Goal: Task Accomplishment & Management: Complete application form

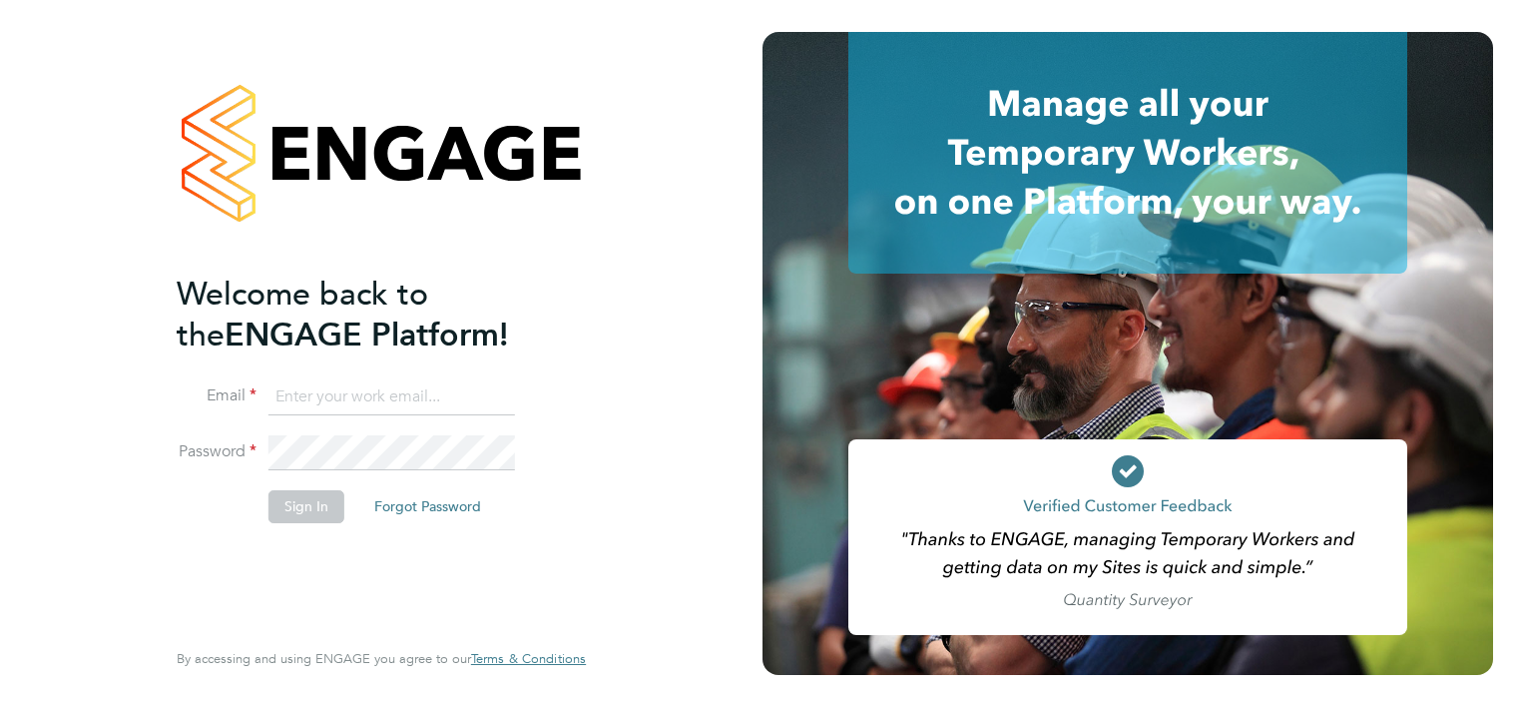
click at [332, 390] on input at bounding box center [392, 397] width 247 height 36
type input "[EMAIL_ADDRESS][DOMAIN_NAME]"
click at [318, 505] on button "Sign In" at bounding box center [307, 506] width 76 height 32
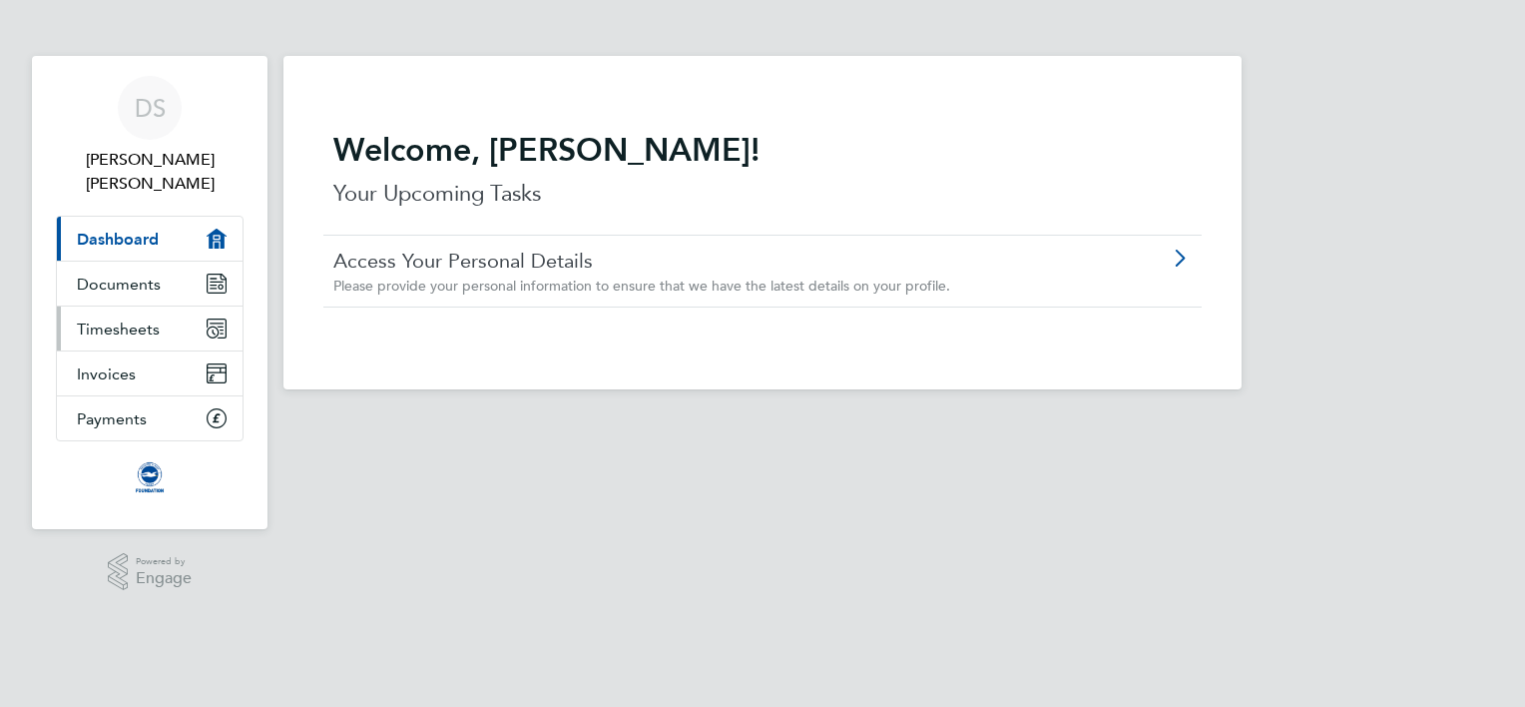
click at [144, 319] on span "Timesheets" at bounding box center [118, 328] width 83 height 19
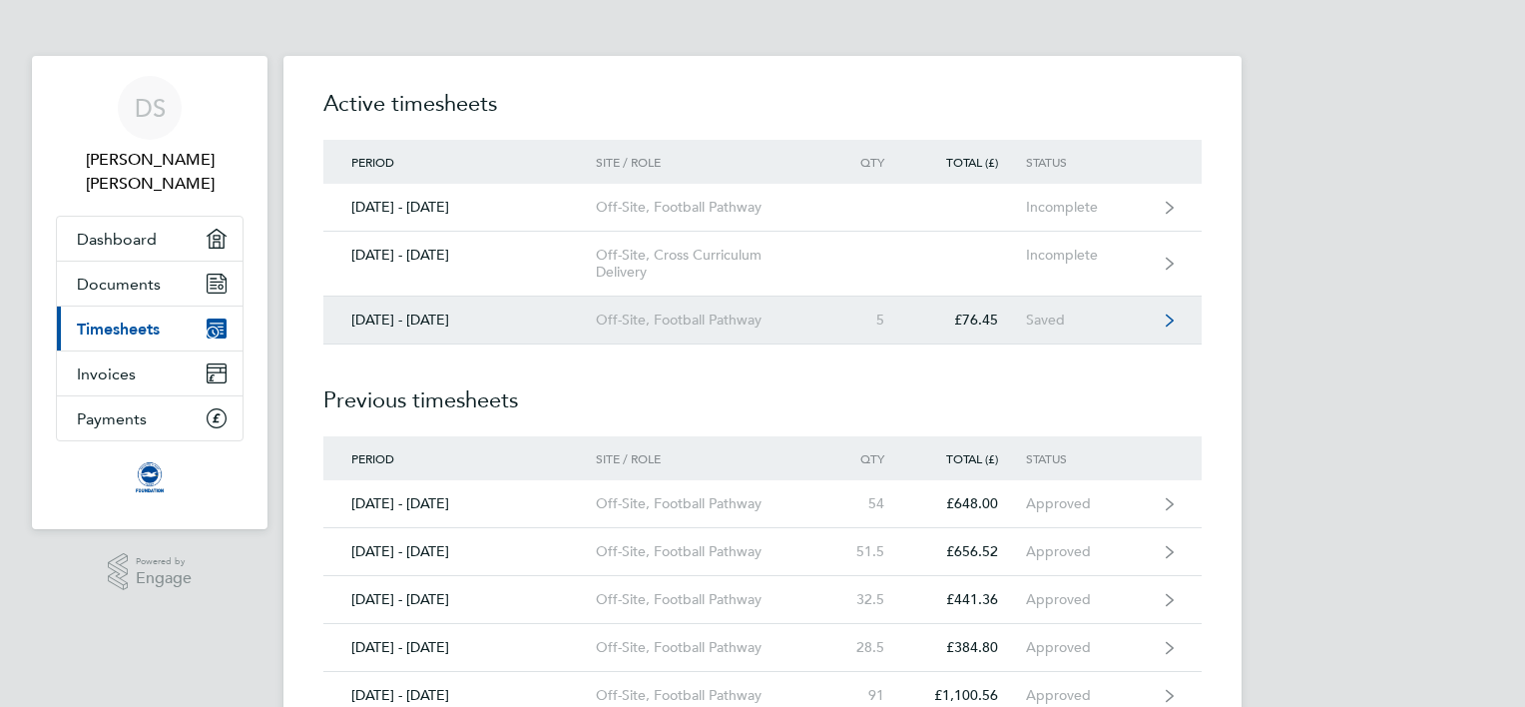
click at [1169, 323] on icon at bounding box center [1170, 319] width 8 height 12
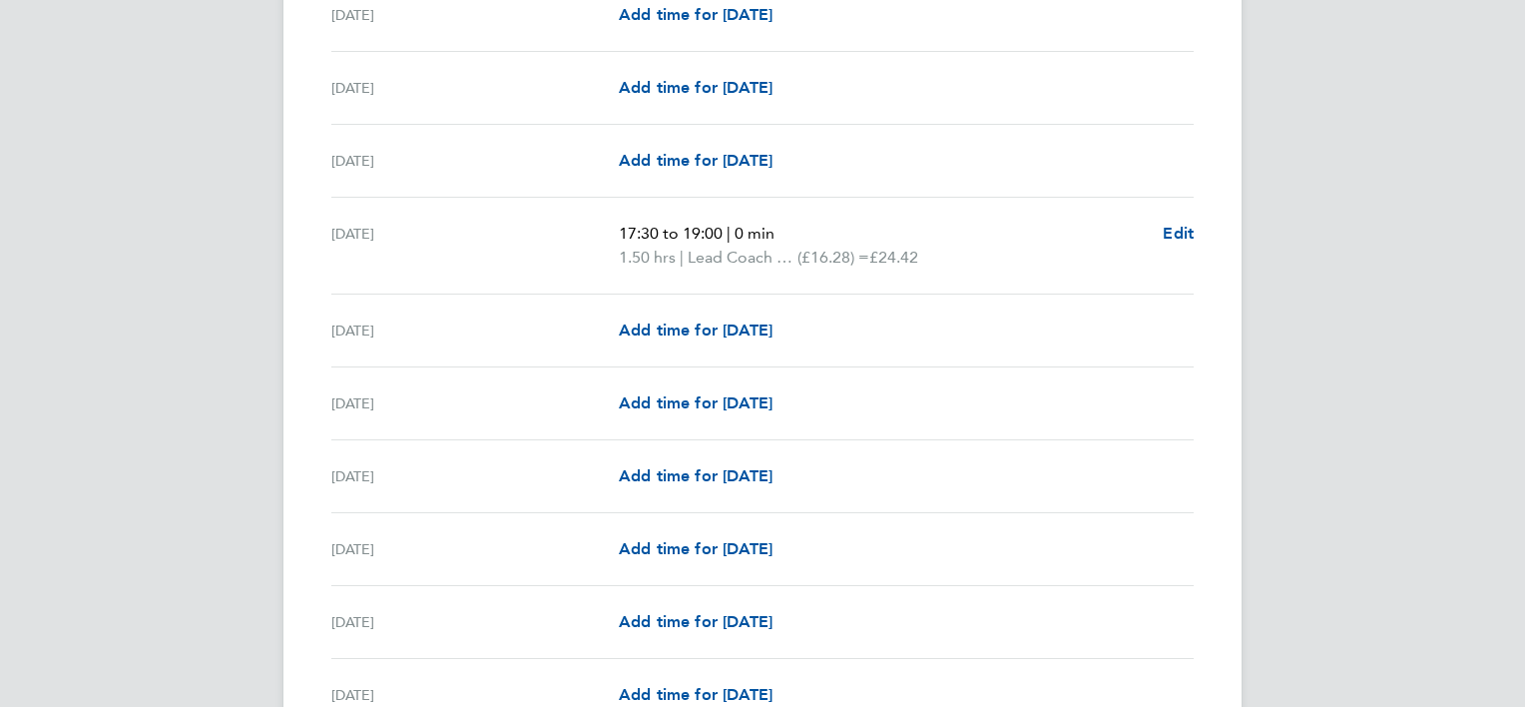
scroll to position [1797, 0]
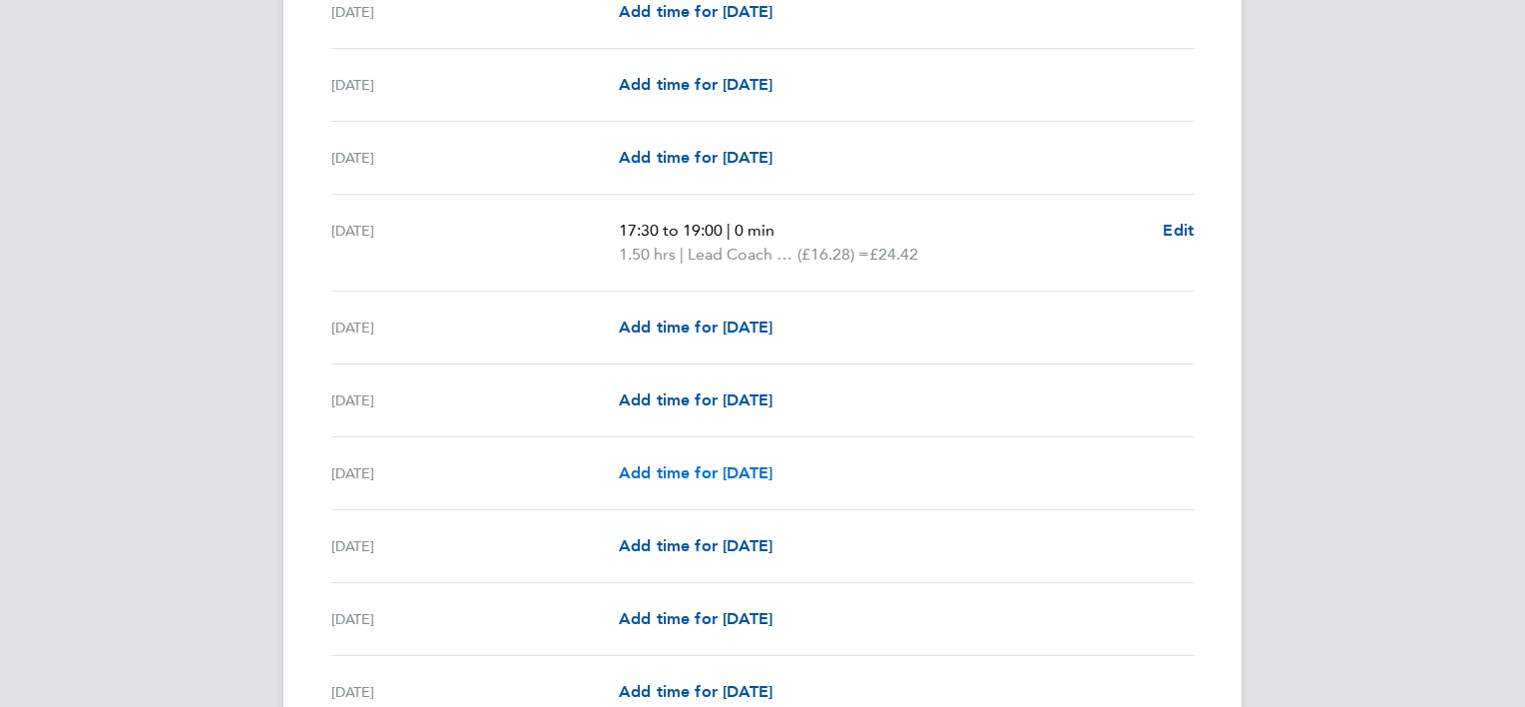
click at [764, 463] on span "Add time for Mon 22 Sep" at bounding box center [696, 472] width 154 height 19
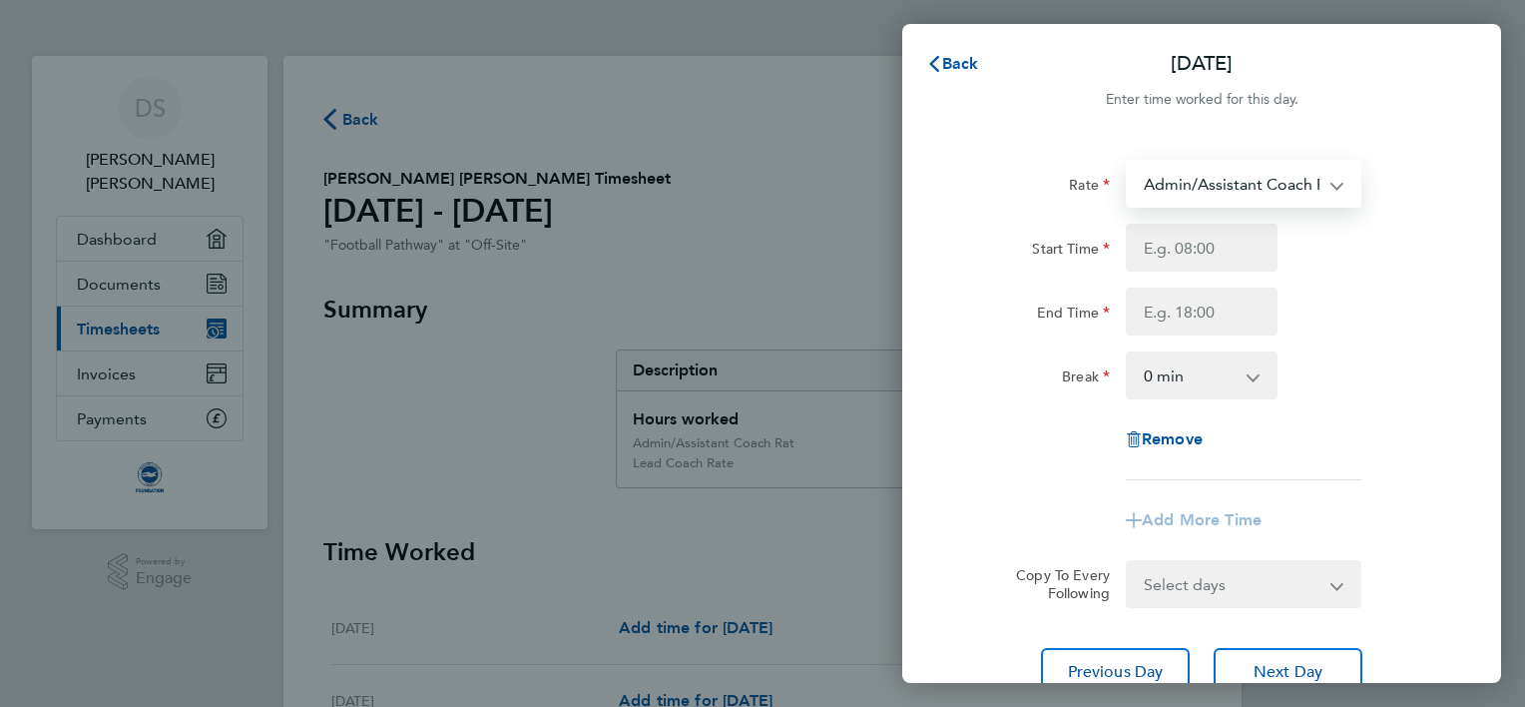
click at [1230, 180] on select "Admin/Assistant Coach Rat - 12.98 Lead Coach Rate - 16.28" at bounding box center [1232, 184] width 208 height 44
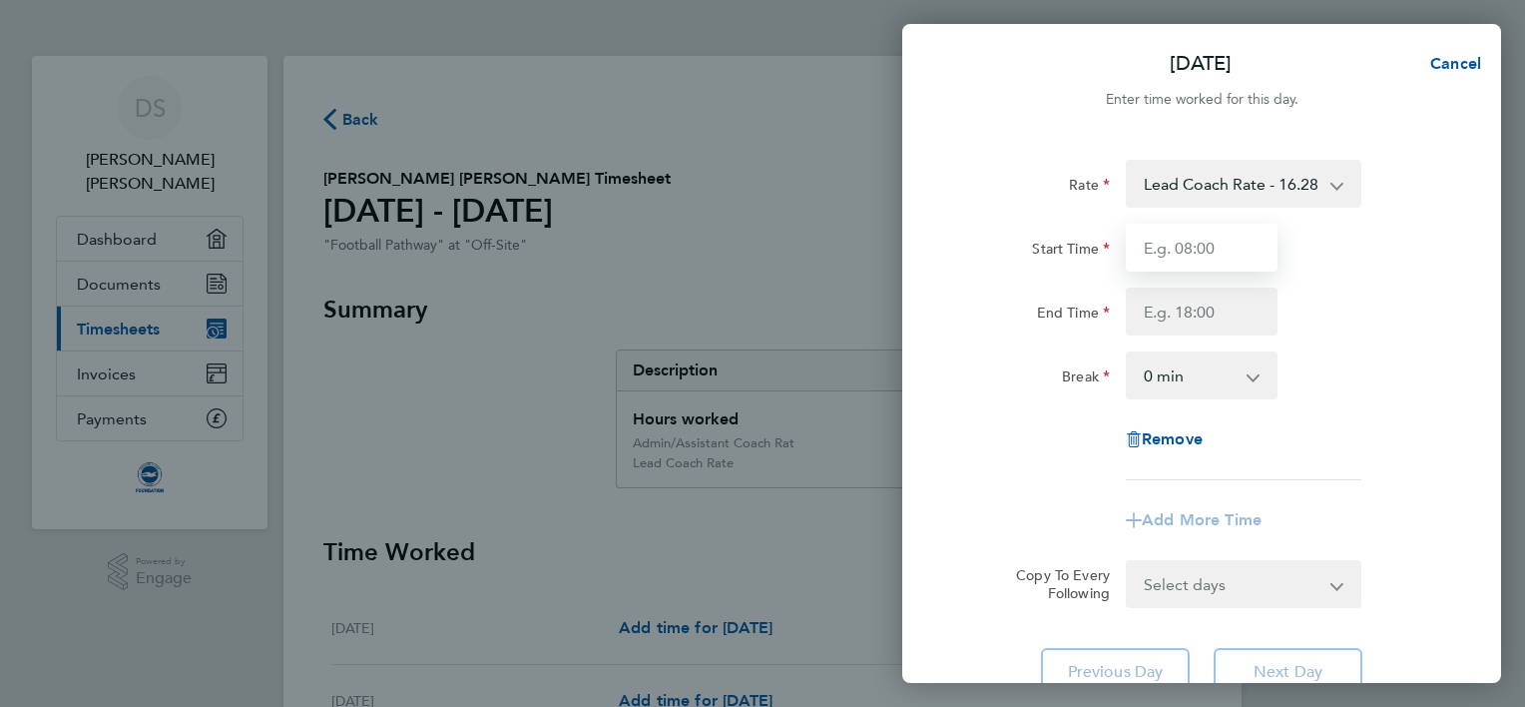
click at [1175, 246] on input "Start Time" at bounding box center [1202, 248] width 152 height 48
type input "17:00"
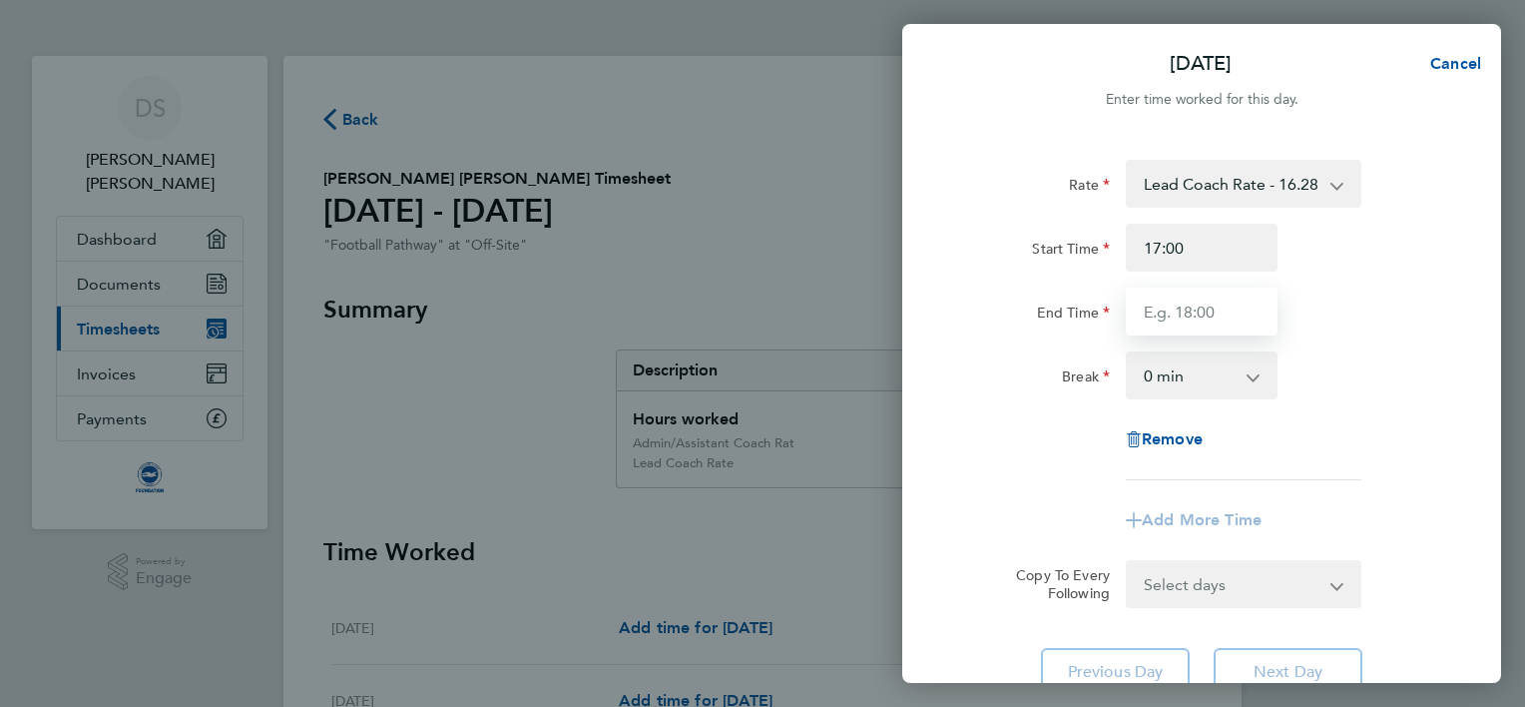
click at [1150, 311] on input "End Time" at bounding box center [1202, 312] width 152 height 48
type input "19:00"
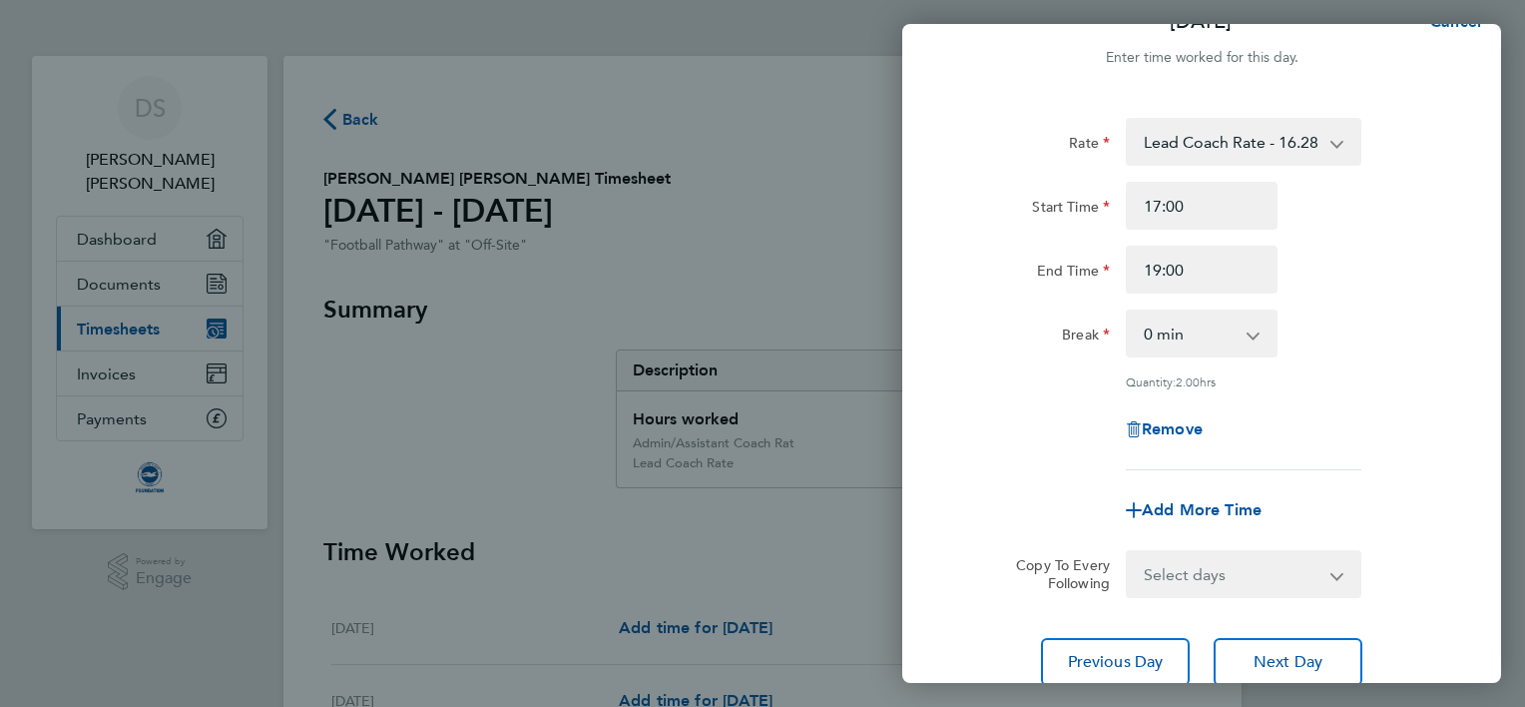
scroll to position [194, 0]
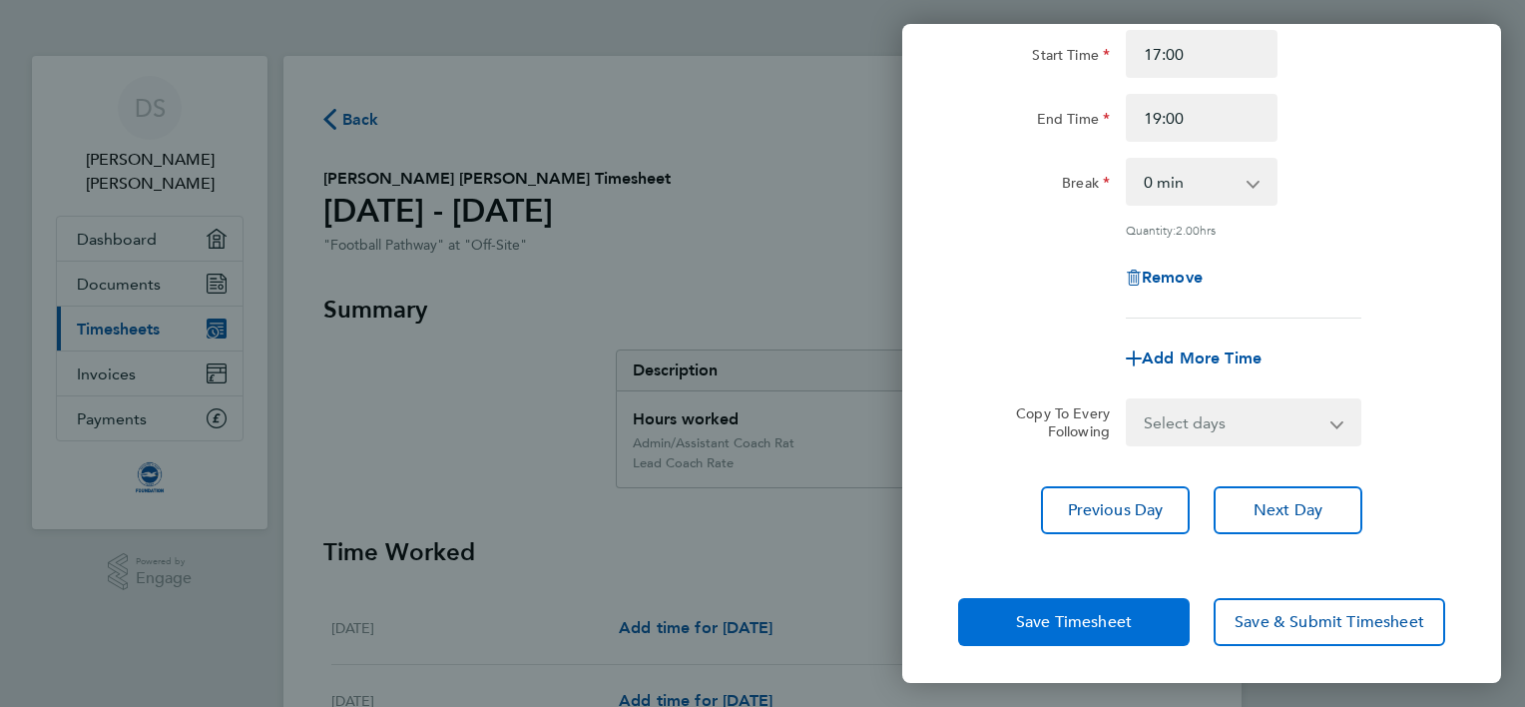
click at [1059, 620] on span "Save Timesheet" at bounding box center [1074, 622] width 116 height 20
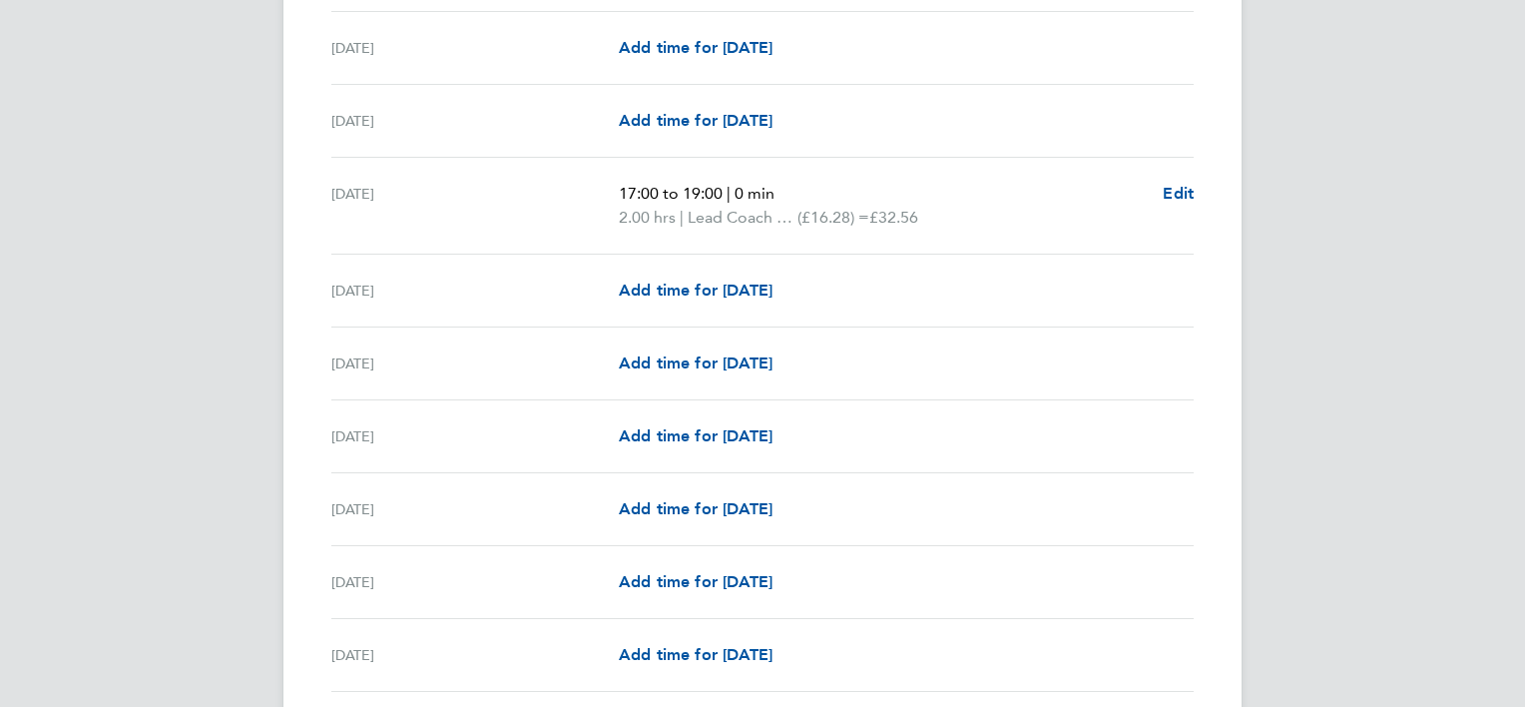
scroll to position [2116, 0]
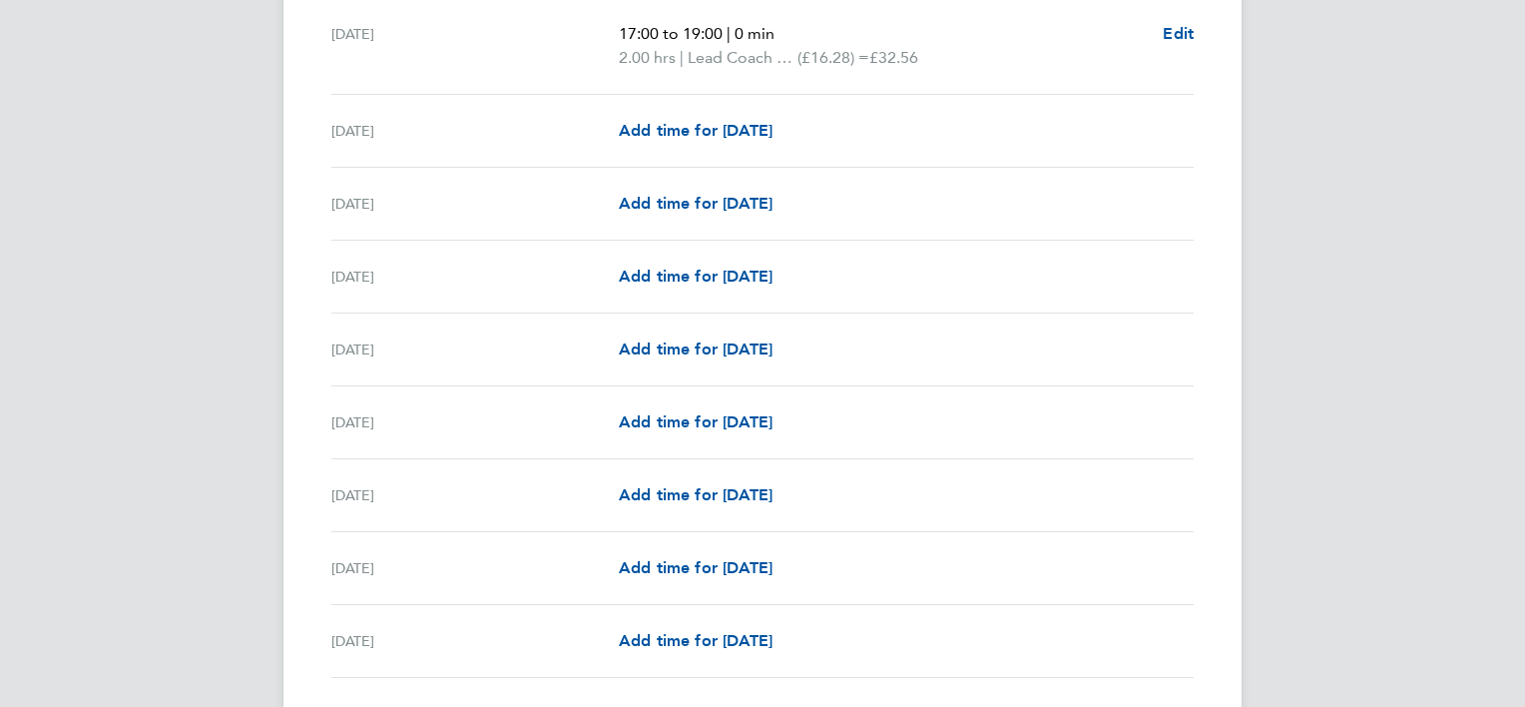
scroll to position [2276, 0]
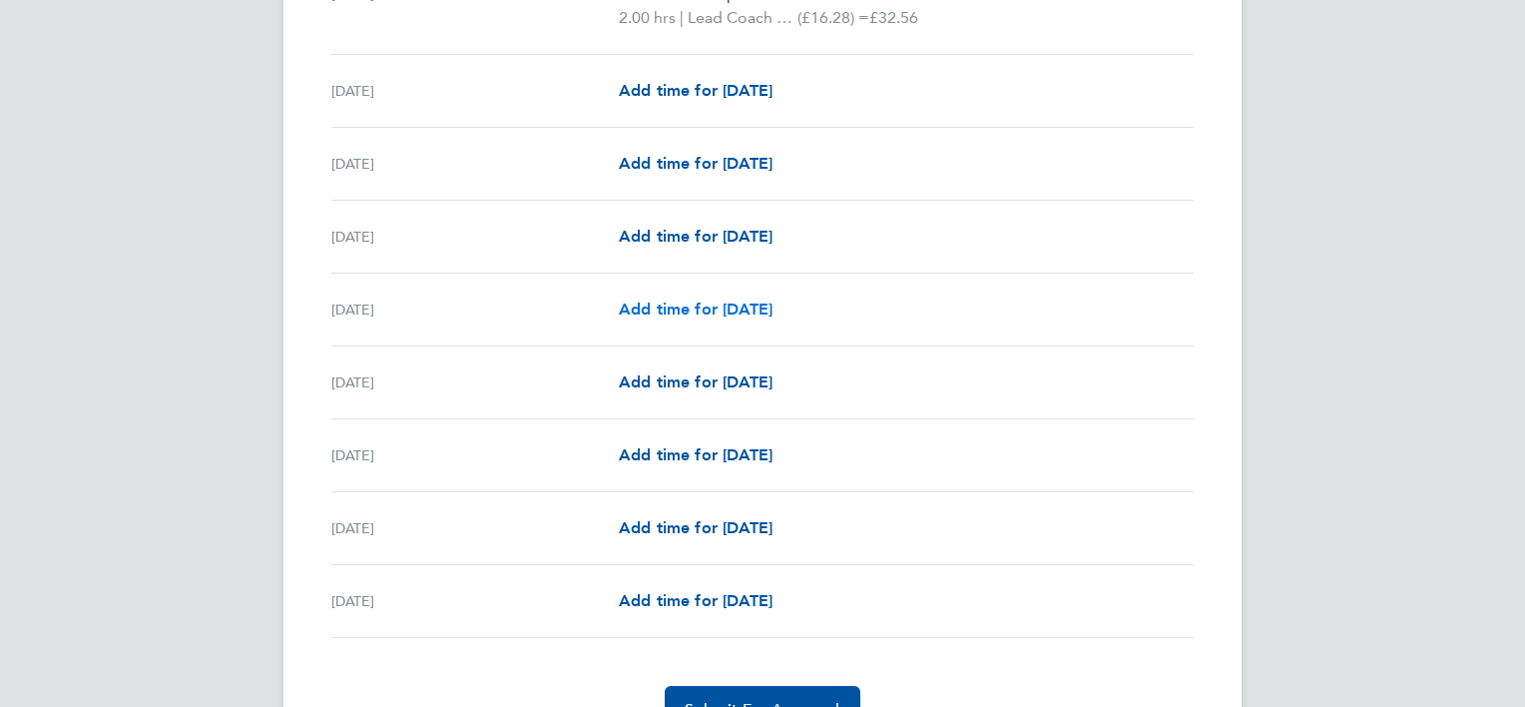
click at [735, 300] on span "Add time for Fri 26 Sep" at bounding box center [696, 308] width 154 height 19
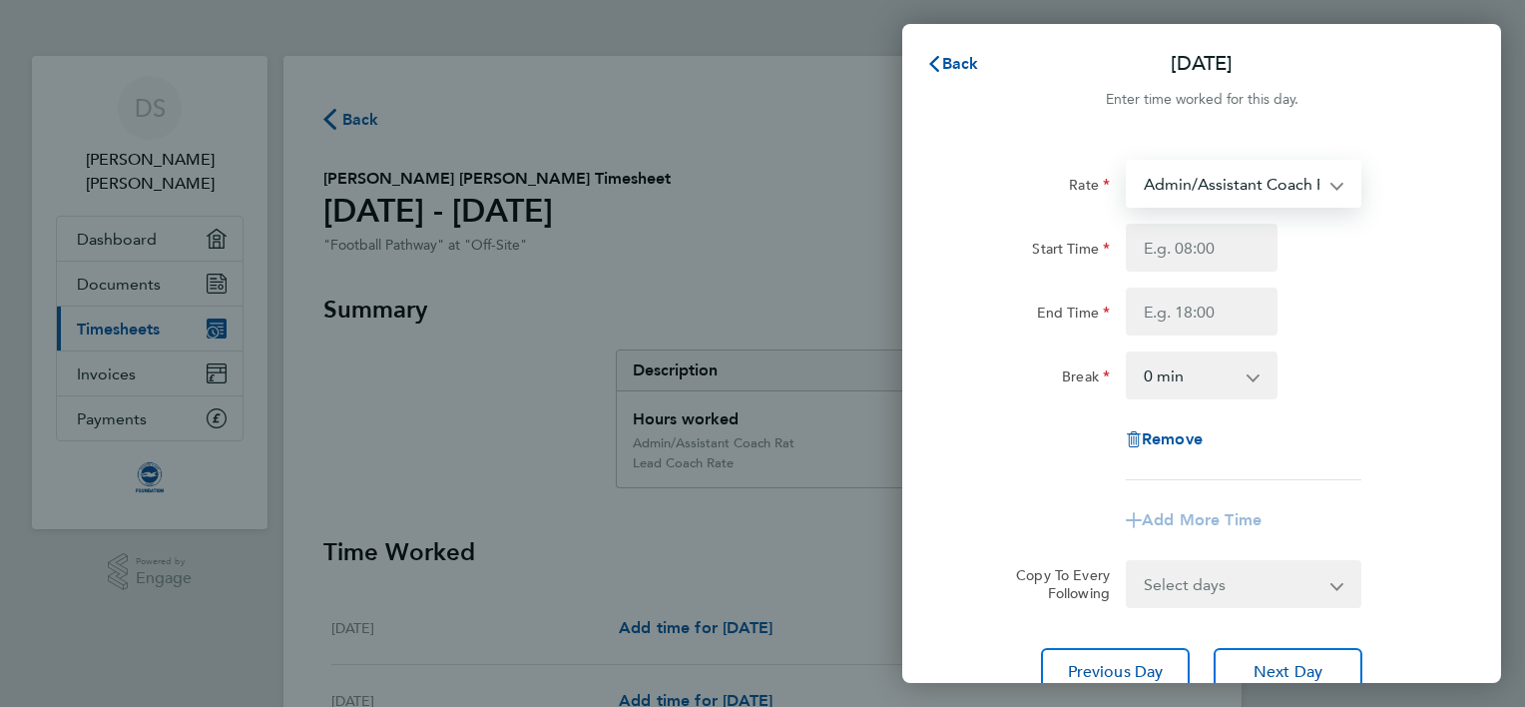
click at [1212, 179] on select "Admin/Assistant Coach Rat - 12.98 Lead Coach Rate - 16.28" at bounding box center [1232, 184] width 208 height 44
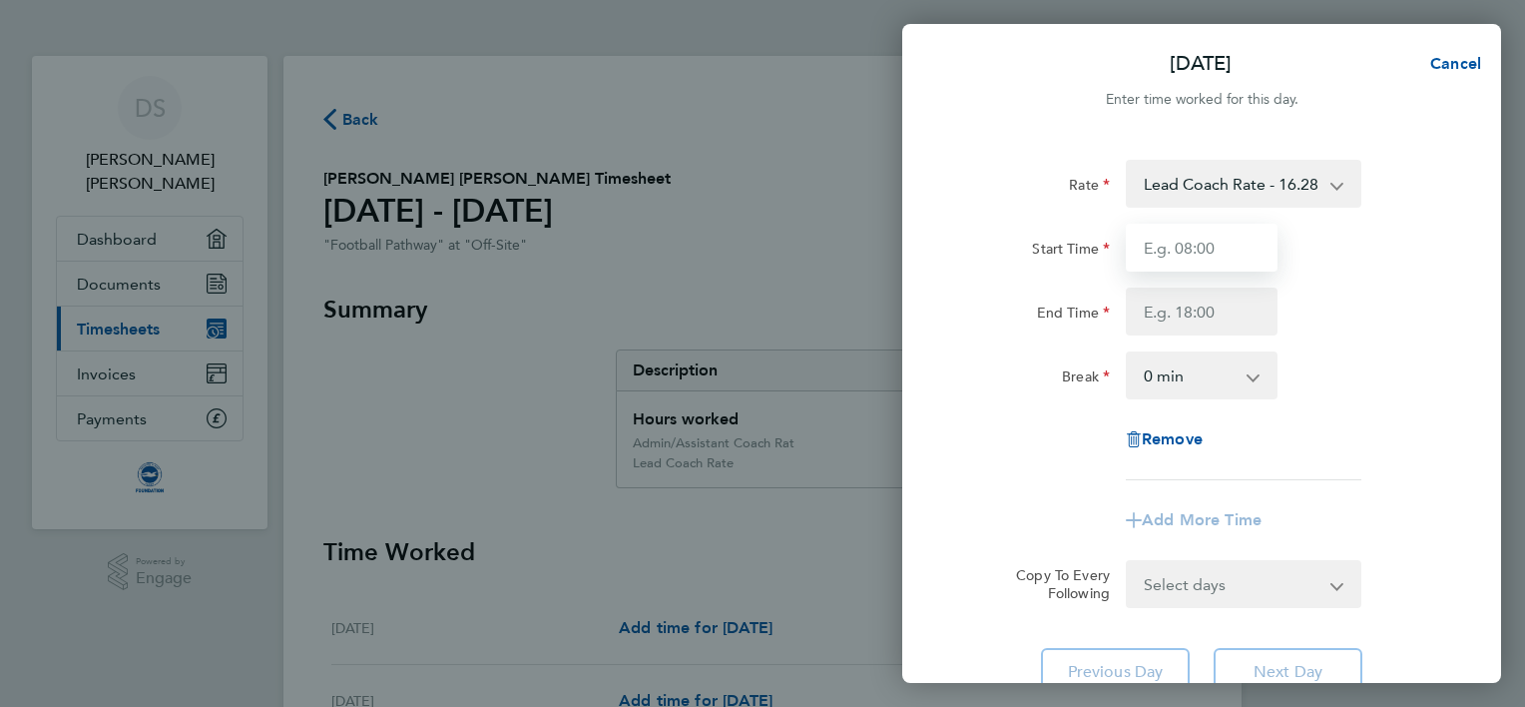
click at [1169, 254] on input "Start Time" at bounding box center [1202, 248] width 152 height 48
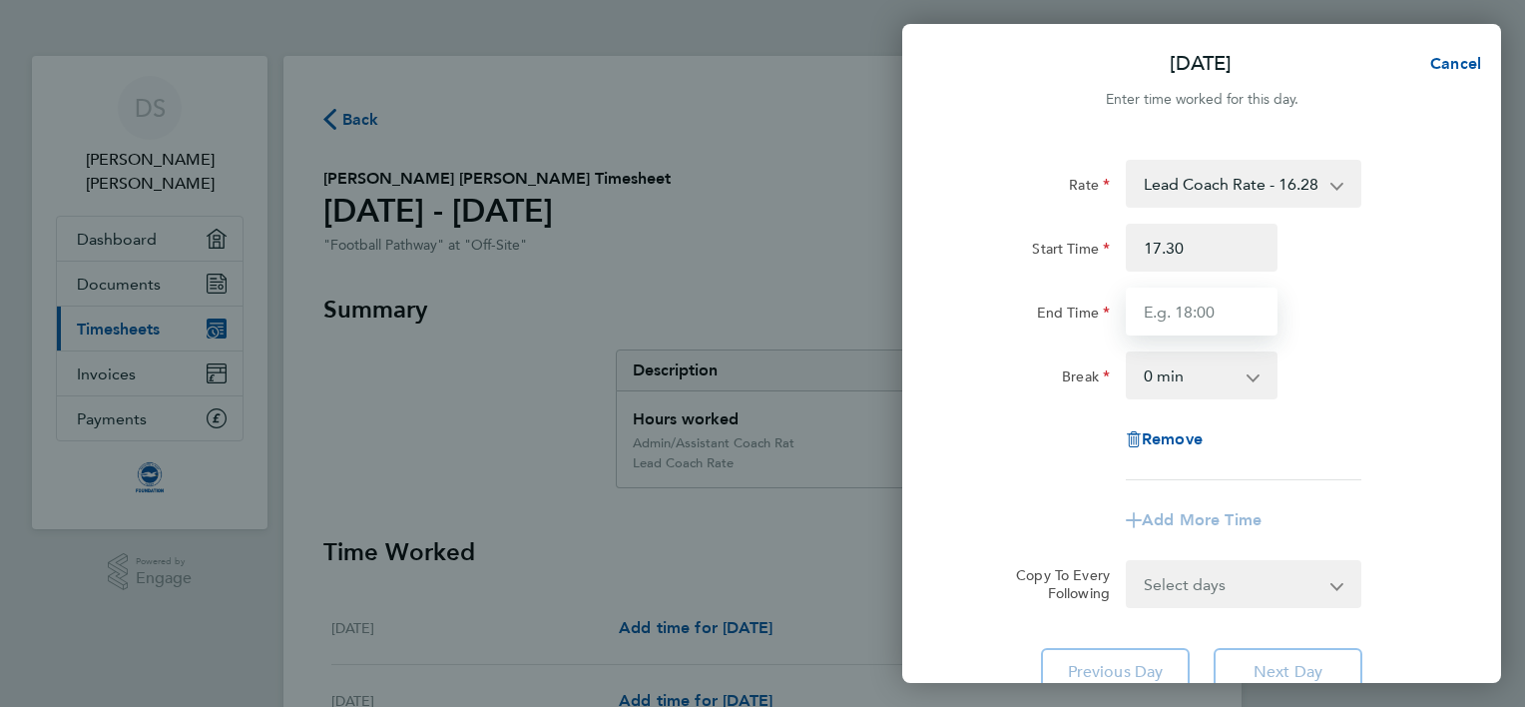
type input "17:30"
click at [1170, 314] on input "End Time" at bounding box center [1202, 312] width 152 height 48
type input "19:00"
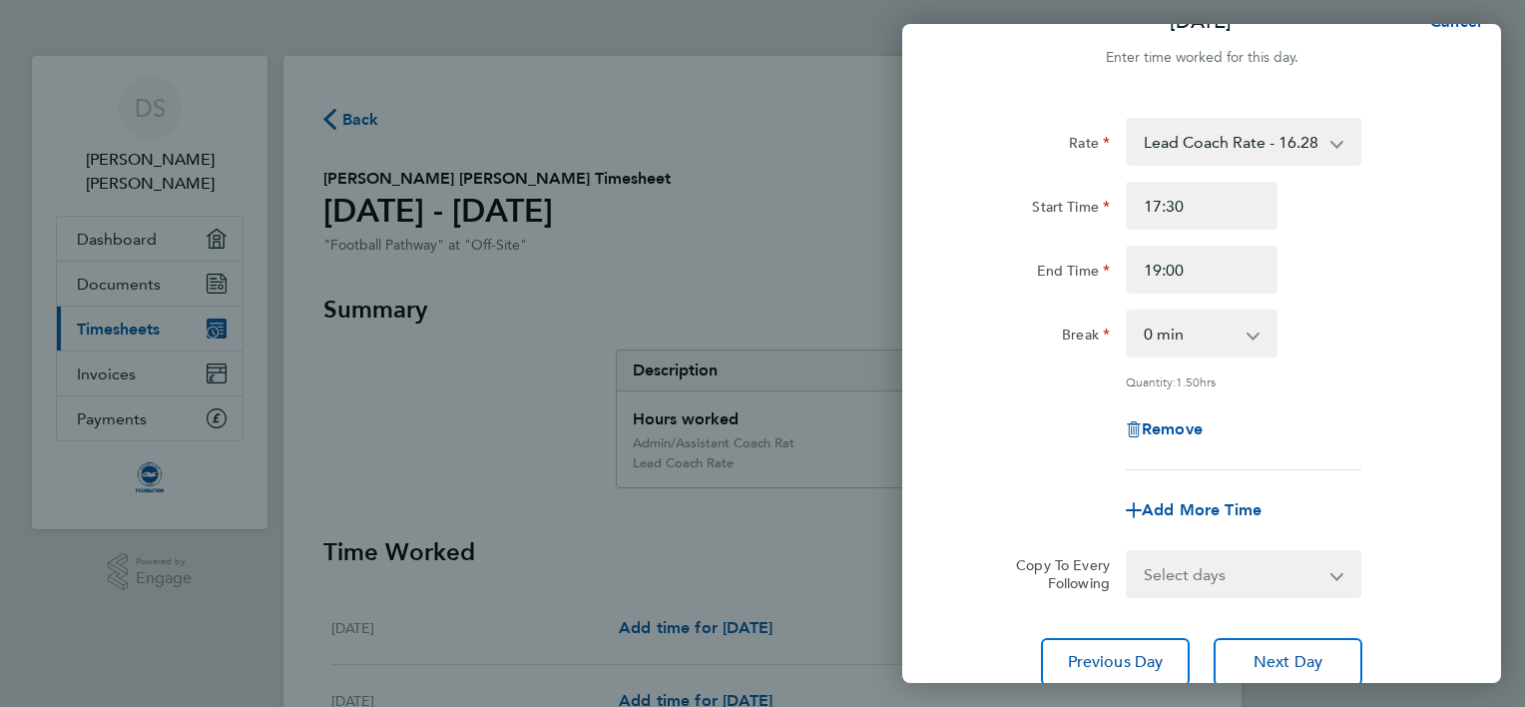
scroll to position [194, 0]
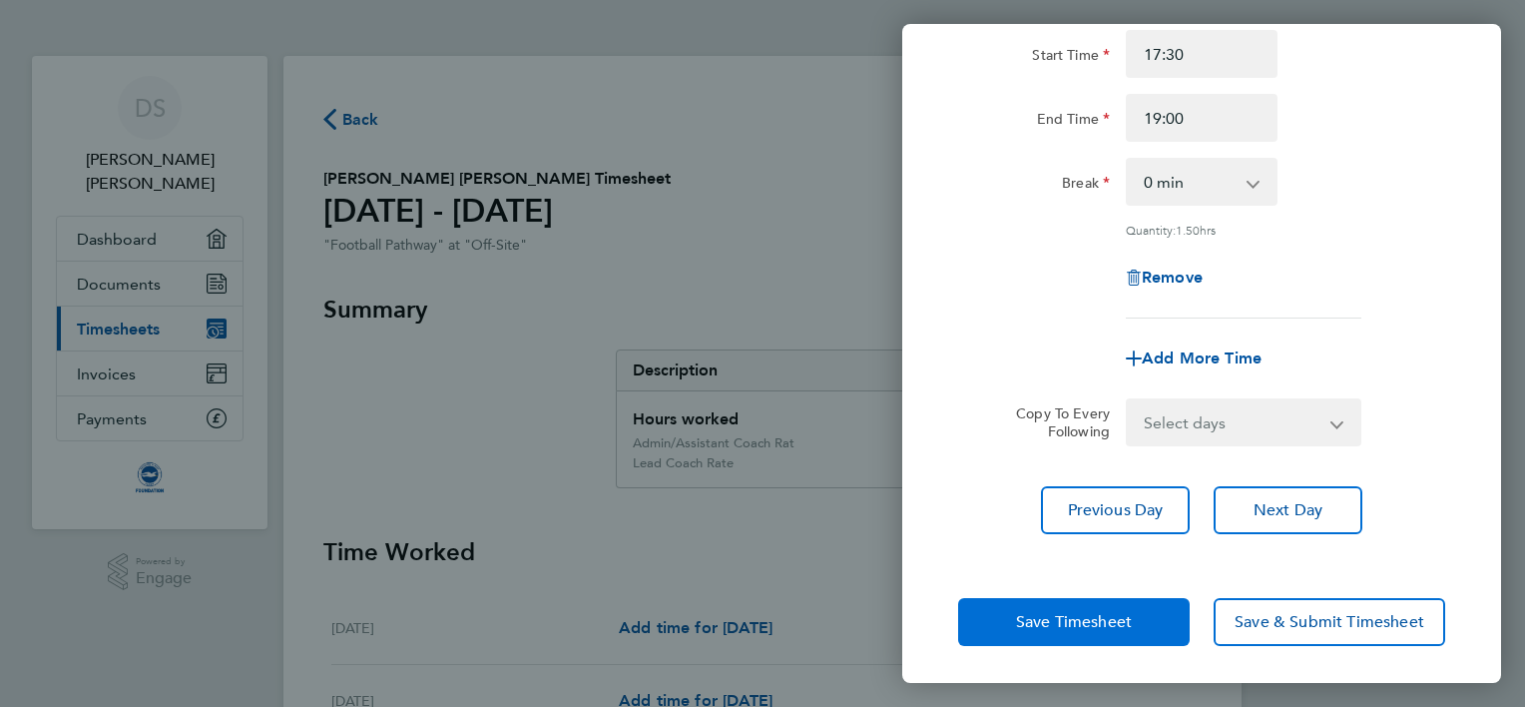
click at [1042, 616] on span "Save Timesheet" at bounding box center [1074, 622] width 116 height 20
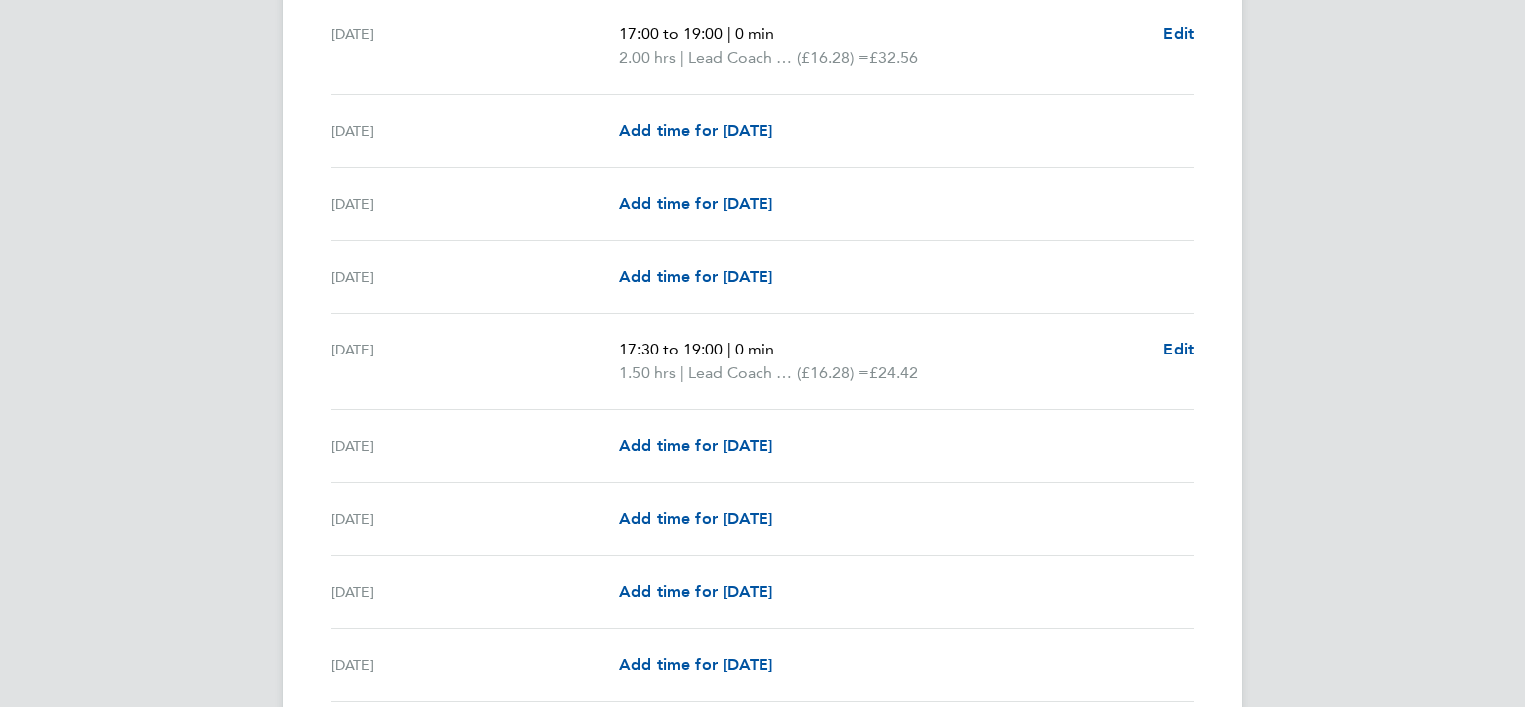
scroll to position [2276, 0]
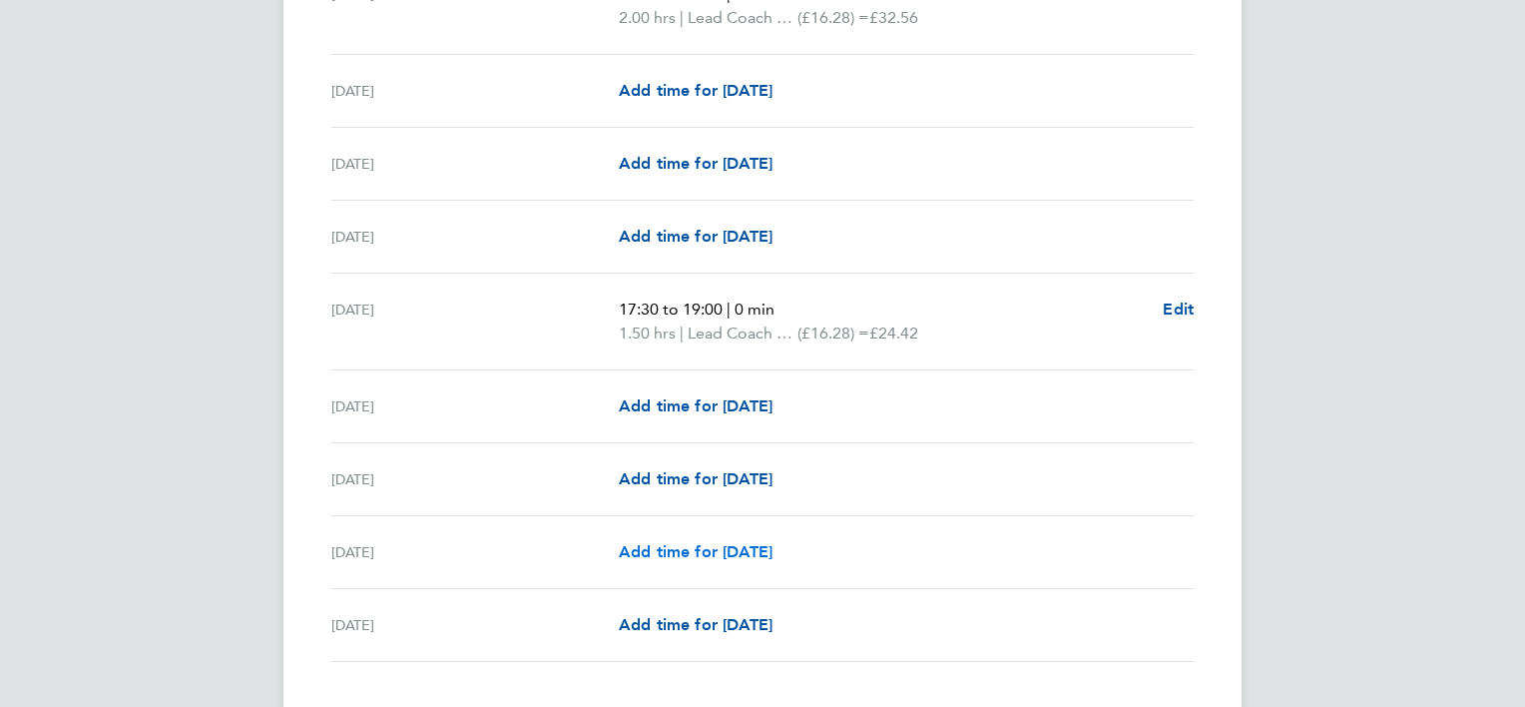
click at [773, 542] on span "Add time for Mon 29 Sep" at bounding box center [696, 551] width 154 height 19
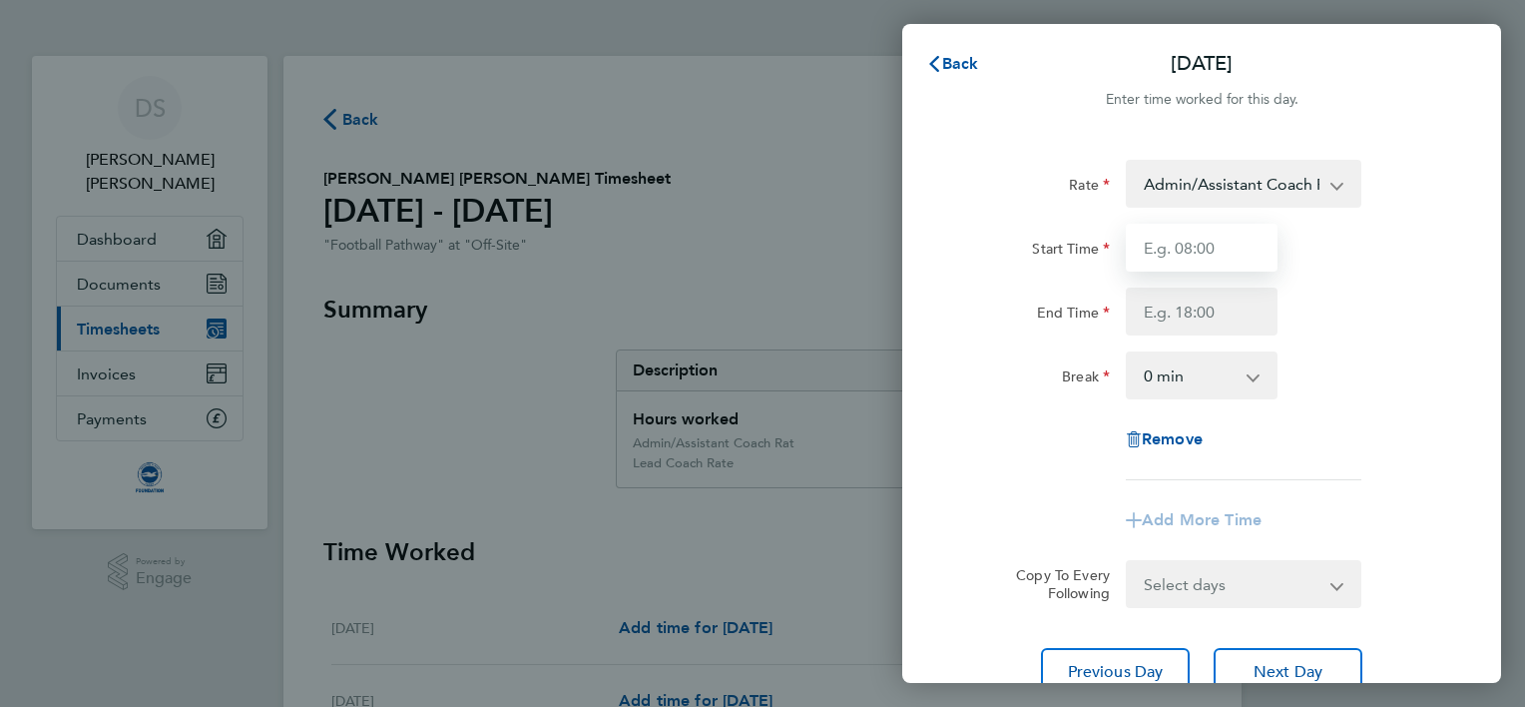
click at [1191, 256] on input "Start Time" at bounding box center [1202, 248] width 152 height 48
type input "15:00"
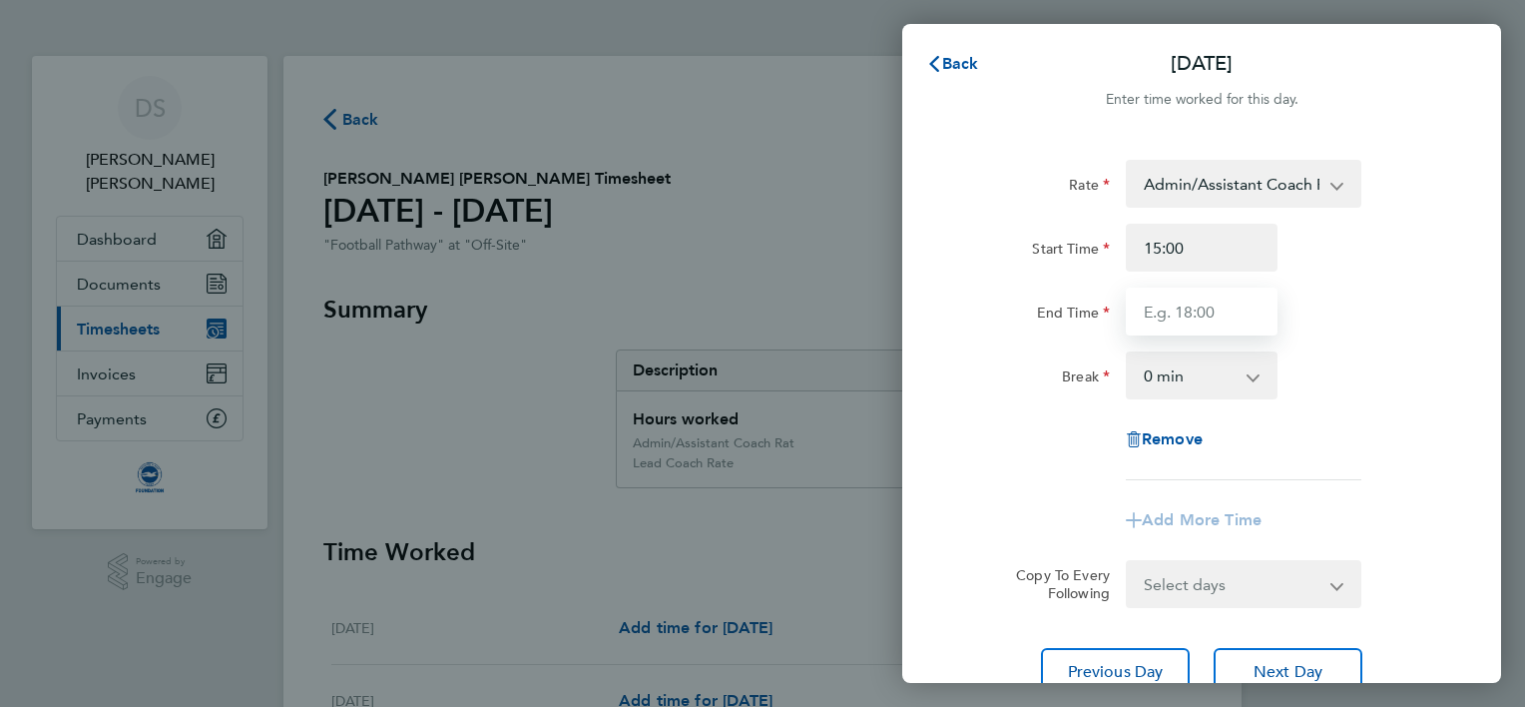
type input "16:30"
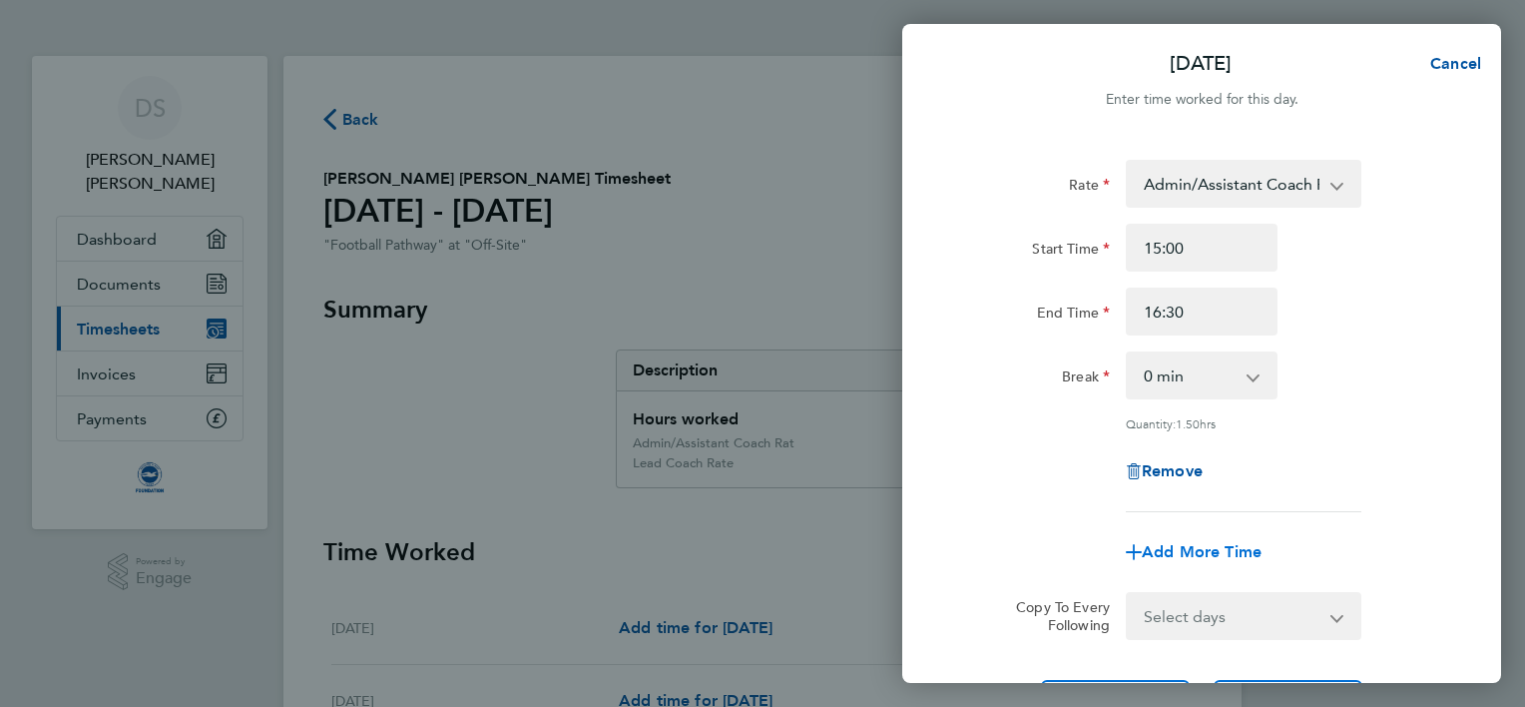
click at [1202, 545] on span "Add More Time" at bounding box center [1202, 551] width 120 height 19
select select "null"
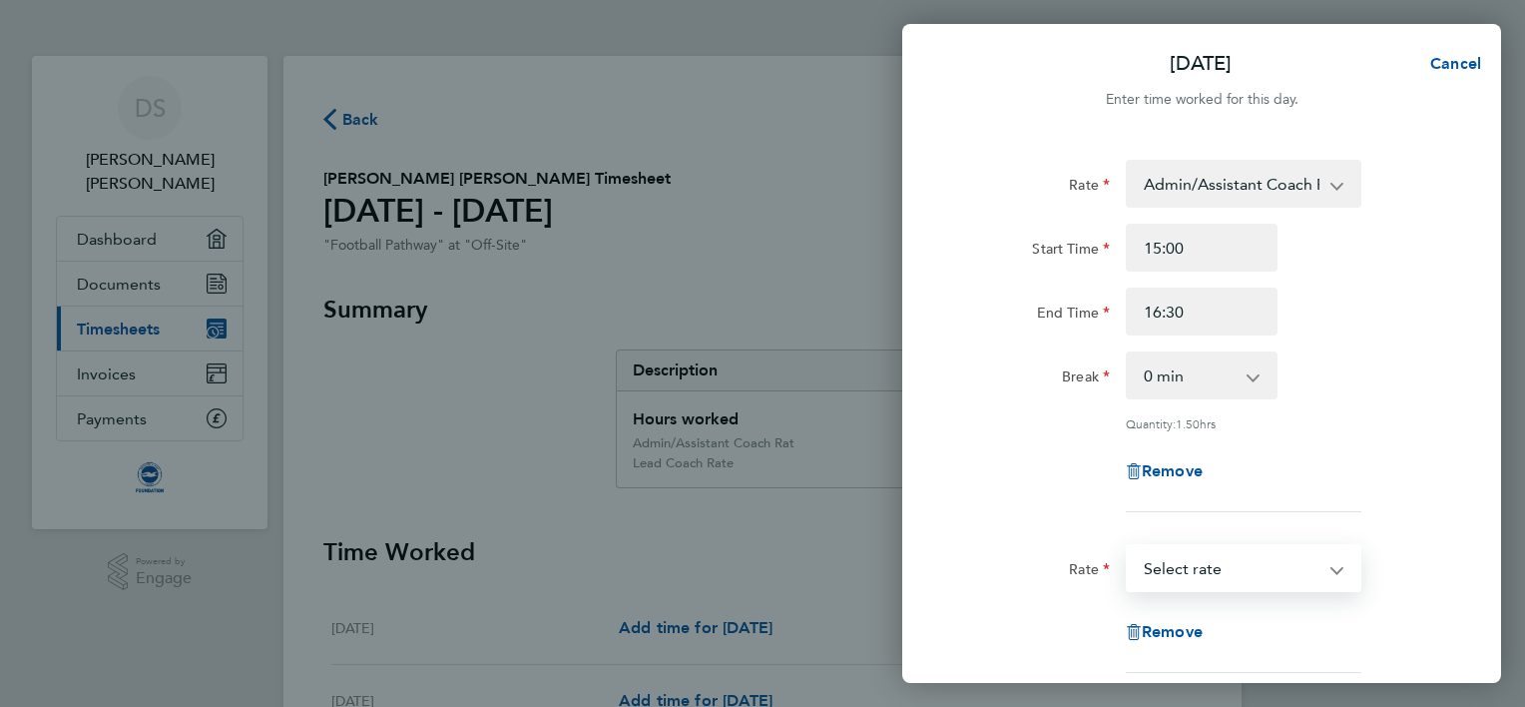
click at [1334, 567] on select "Admin/Assistant Coach Rat - 12.98 Lead Coach Rate - 16.28 Select rate" at bounding box center [1232, 568] width 208 height 44
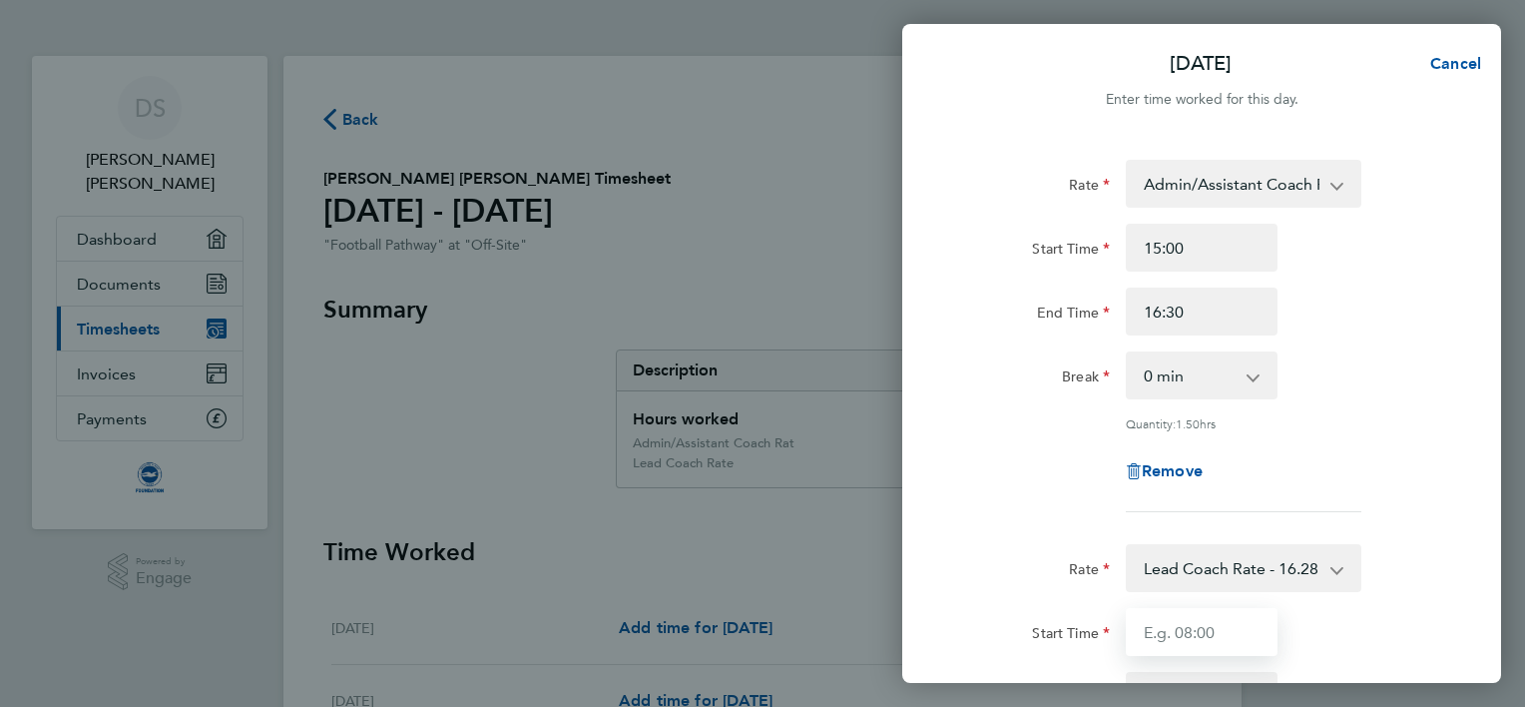
click at [1160, 631] on input "Start Time" at bounding box center [1202, 632] width 152 height 48
type input "17:00"
type input "19:00"
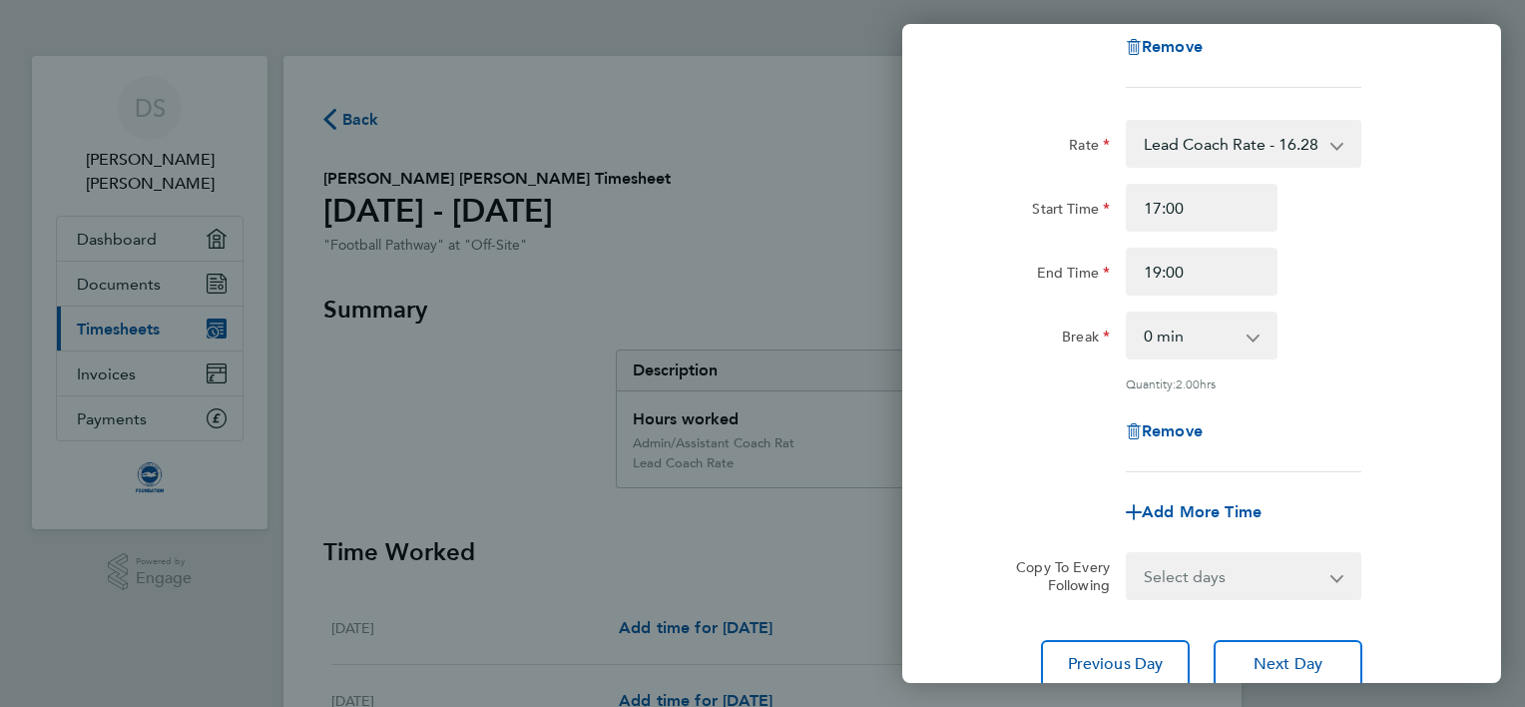
scroll to position [576, 0]
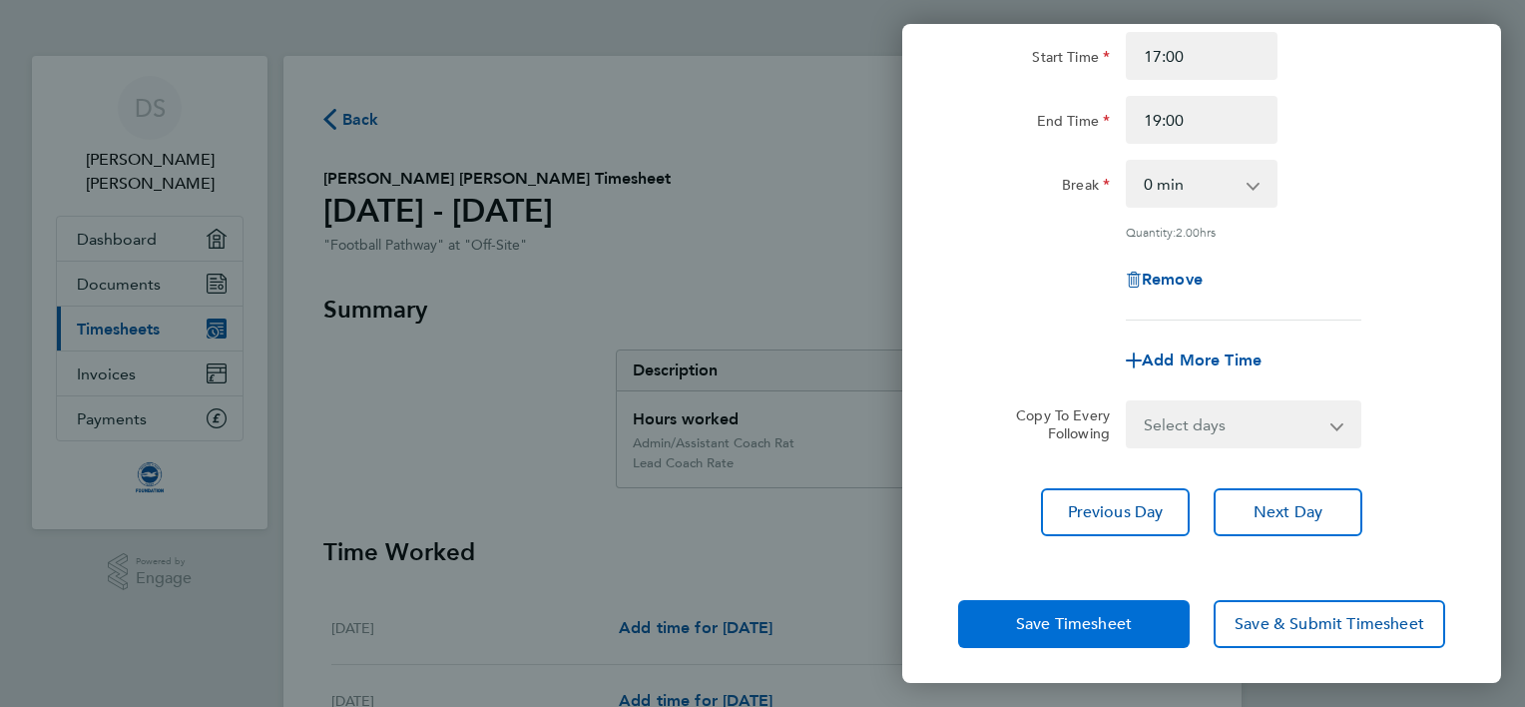
click at [1034, 615] on span "Save Timesheet" at bounding box center [1074, 624] width 116 height 20
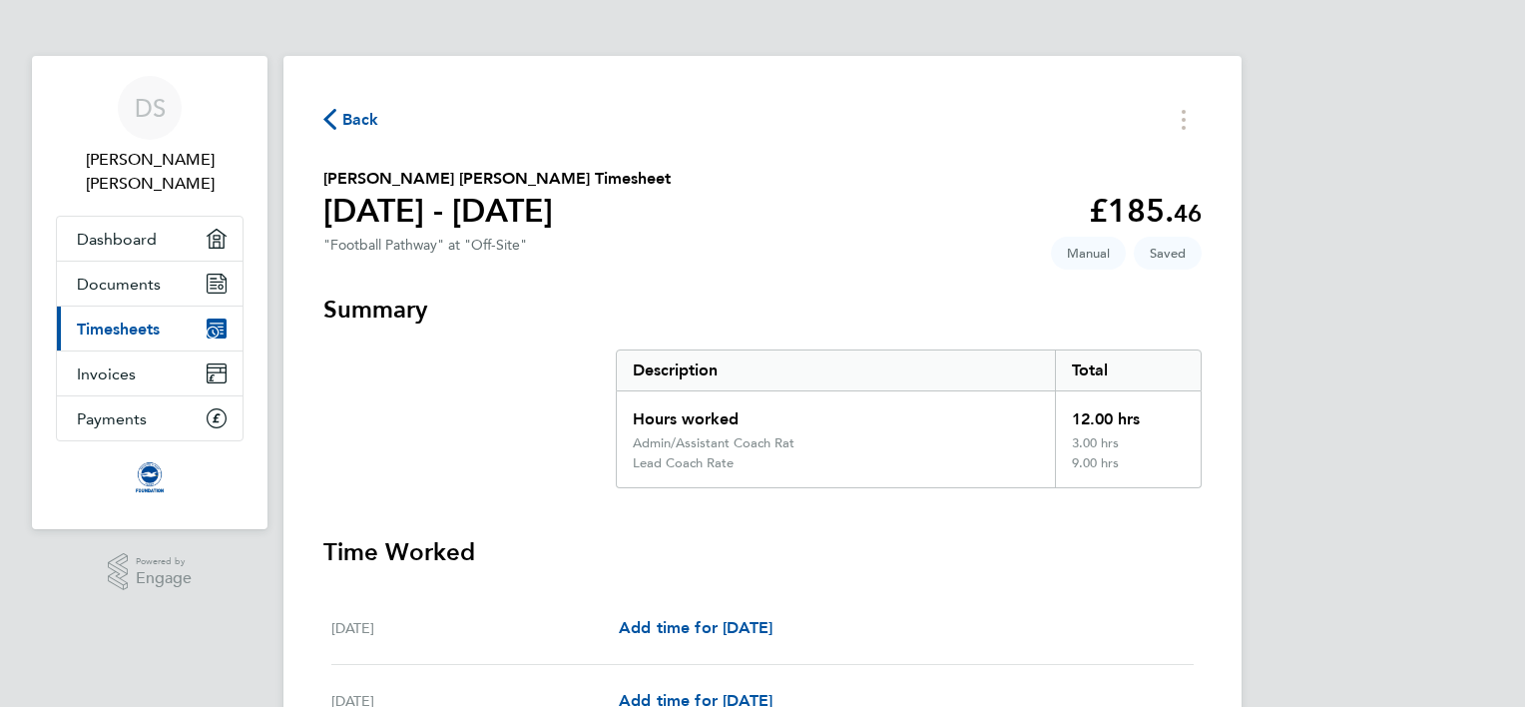
click at [348, 119] on span "Back" at bounding box center [360, 120] width 37 height 24
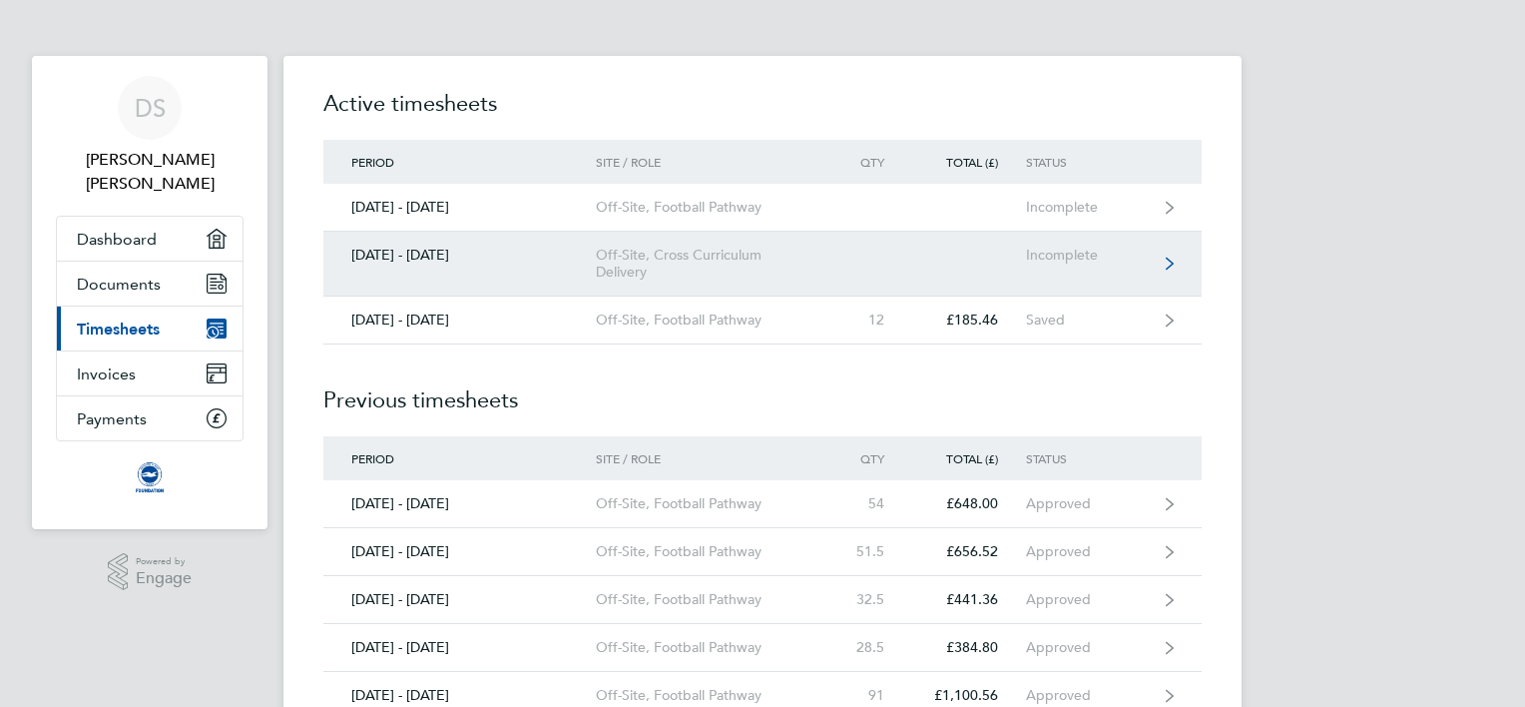
click at [1166, 257] on icon at bounding box center [1170, 264] width 8 height 14
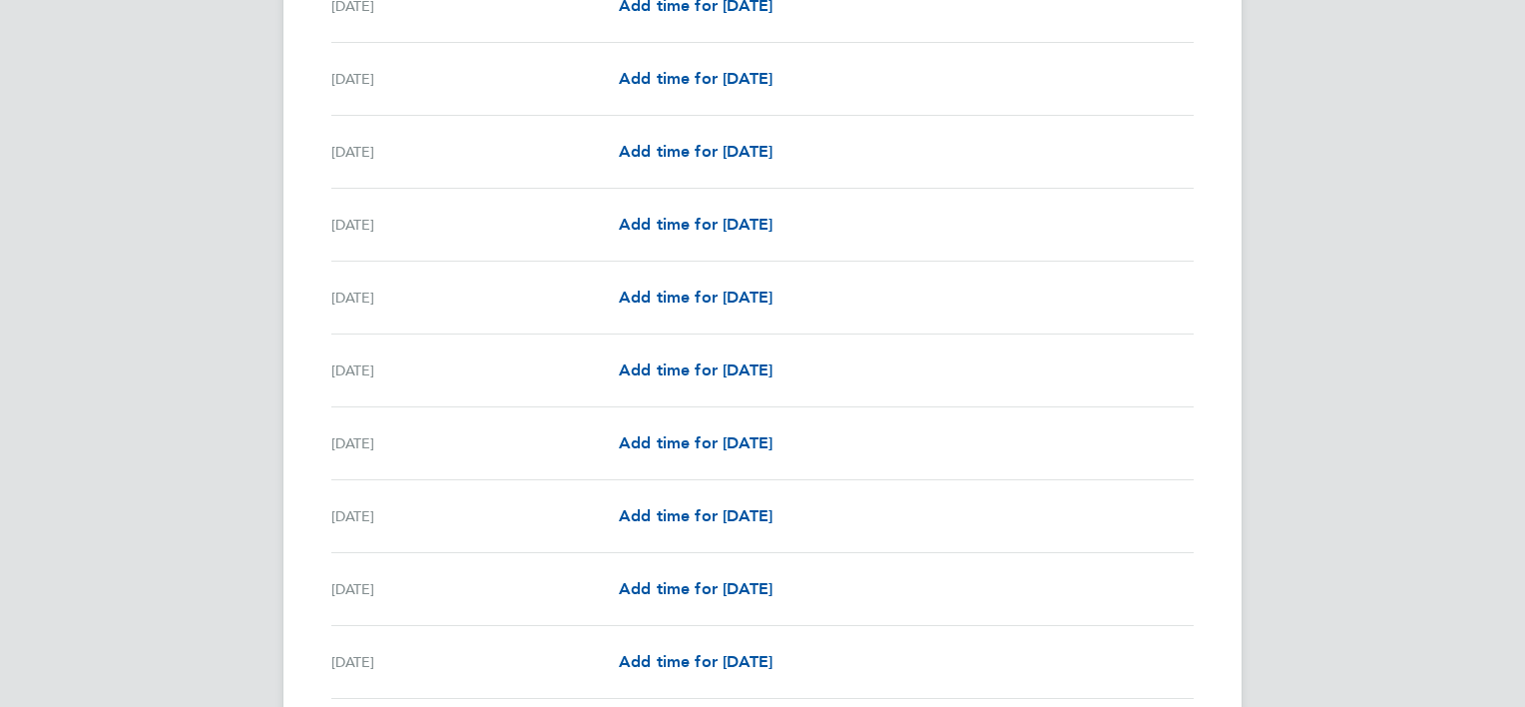
scroll to position [1637, 0]
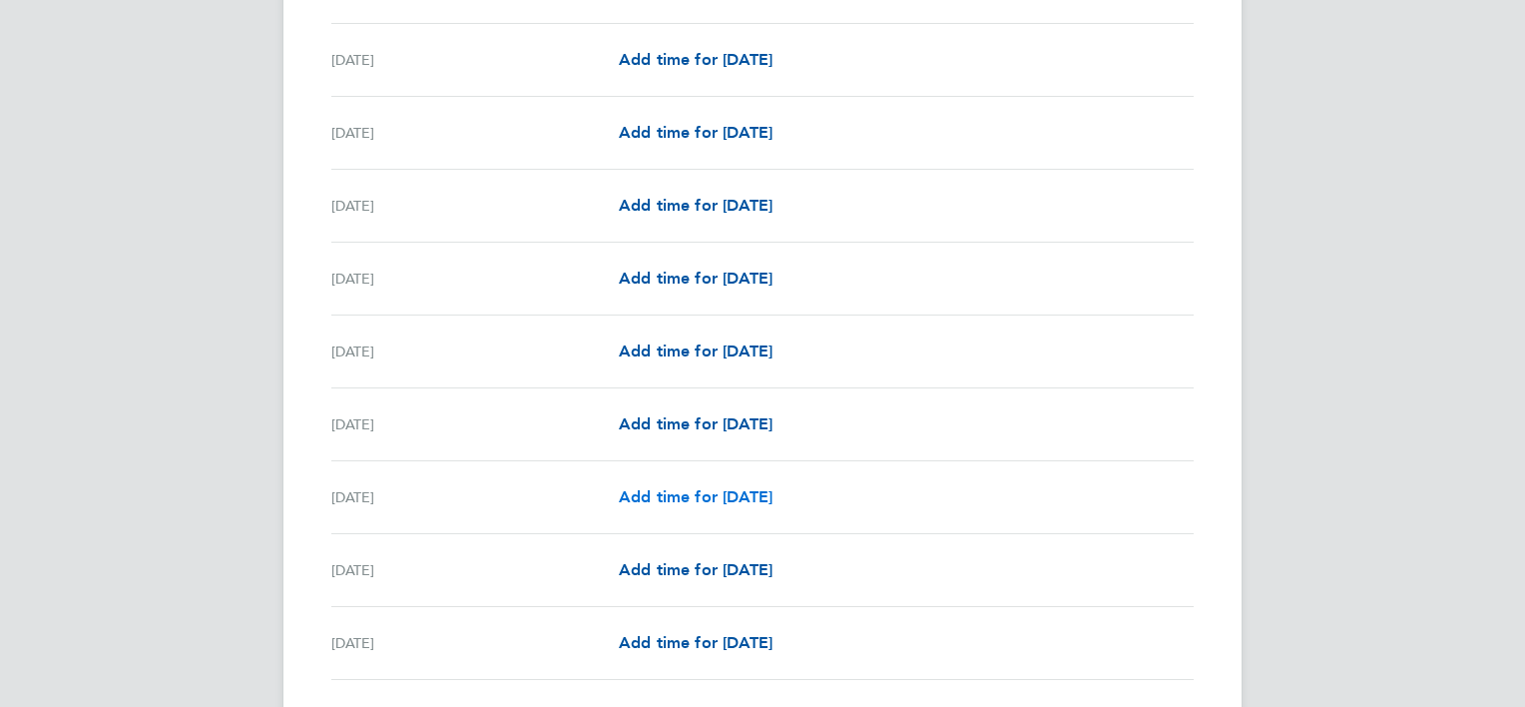
click at [738, 489] on span "Add time for Thu 25 Sep" at bounding box center [696, 496] width 154 height 19
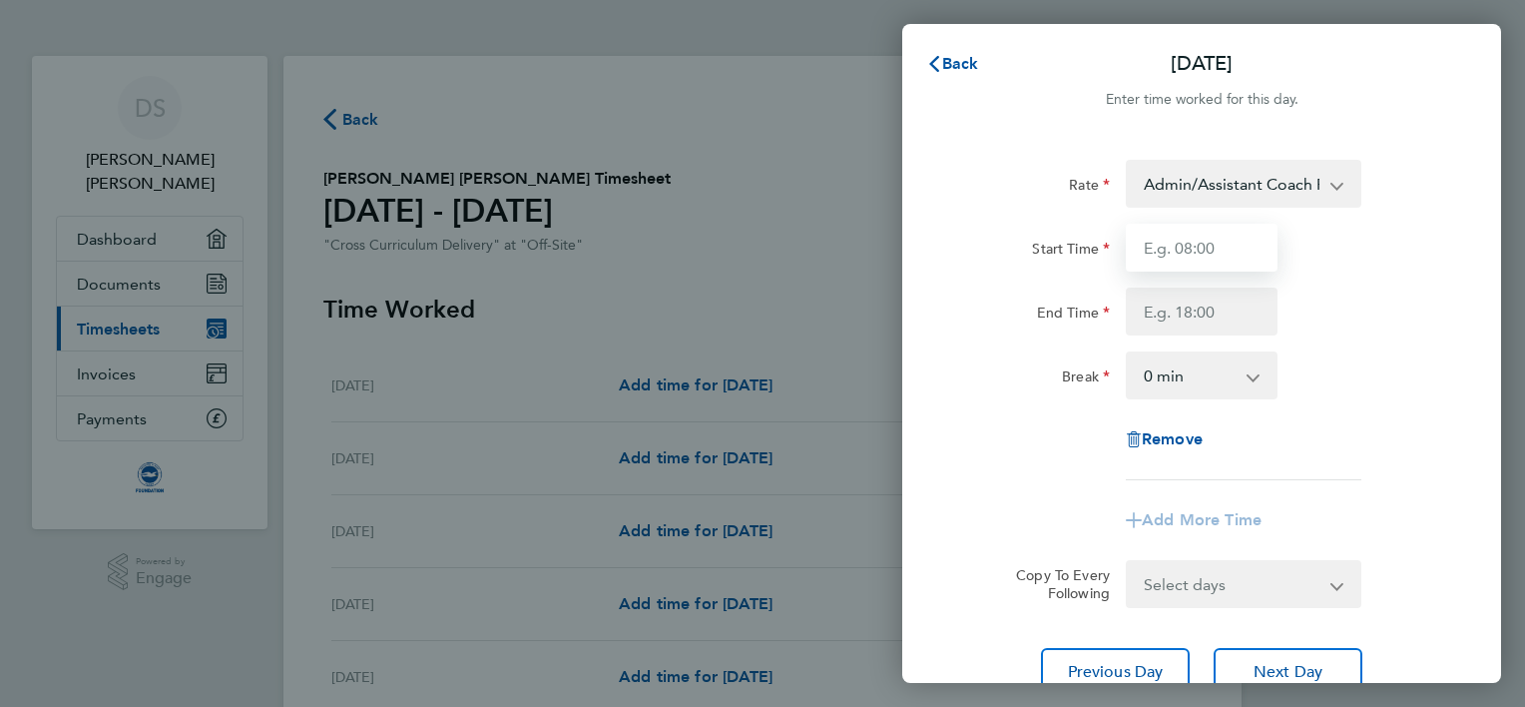
click at [1165, 252] on input "Start Time" at bounding box center [1202, 248] width 152 height 48
type input "08:00"
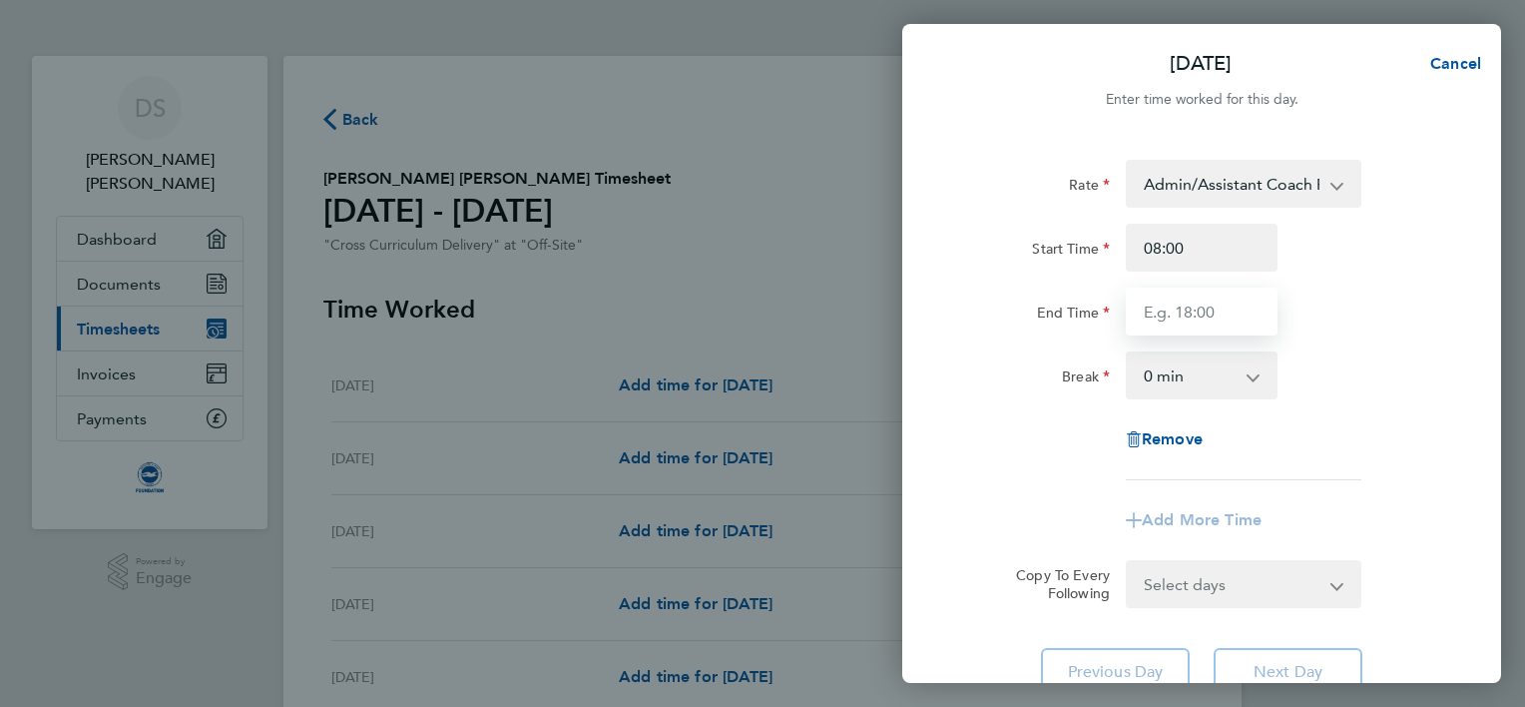
click at [1166, 311] on input "End Time" at bounding box center [1202, 312] width 152 height 48
type input "15:30"
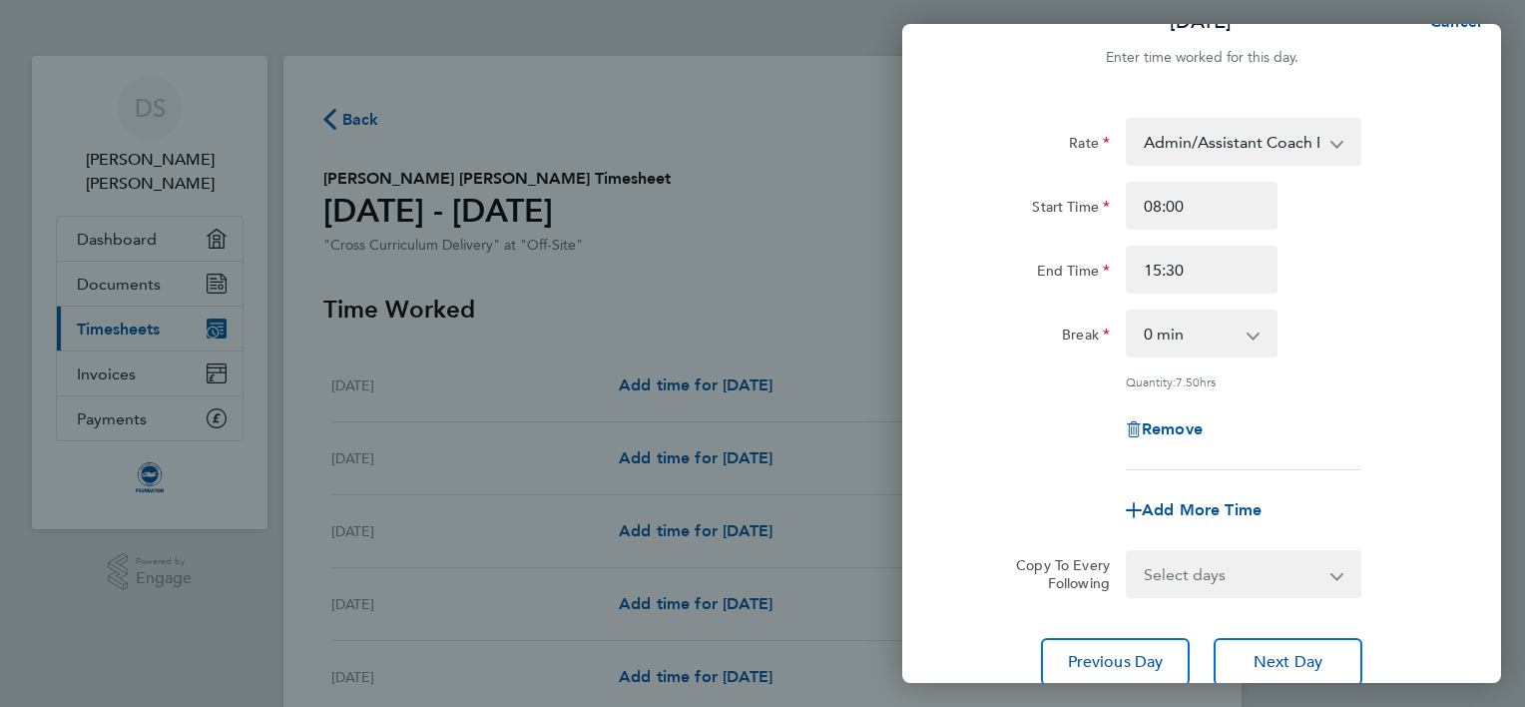
scroll to position [194, 0]
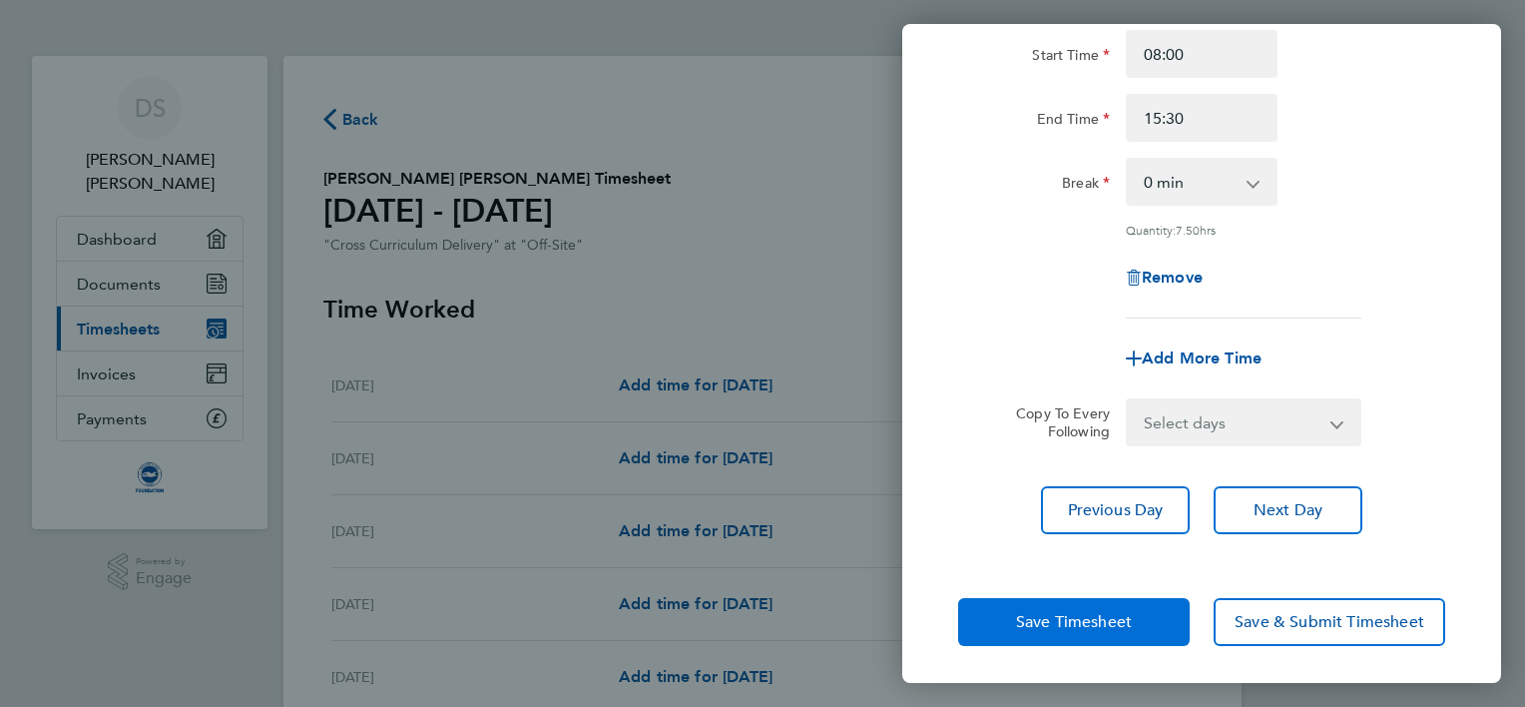
click at [1094, 621] on span "Save Timesheet" at bounding box center [1074, 622] width 116 height 20
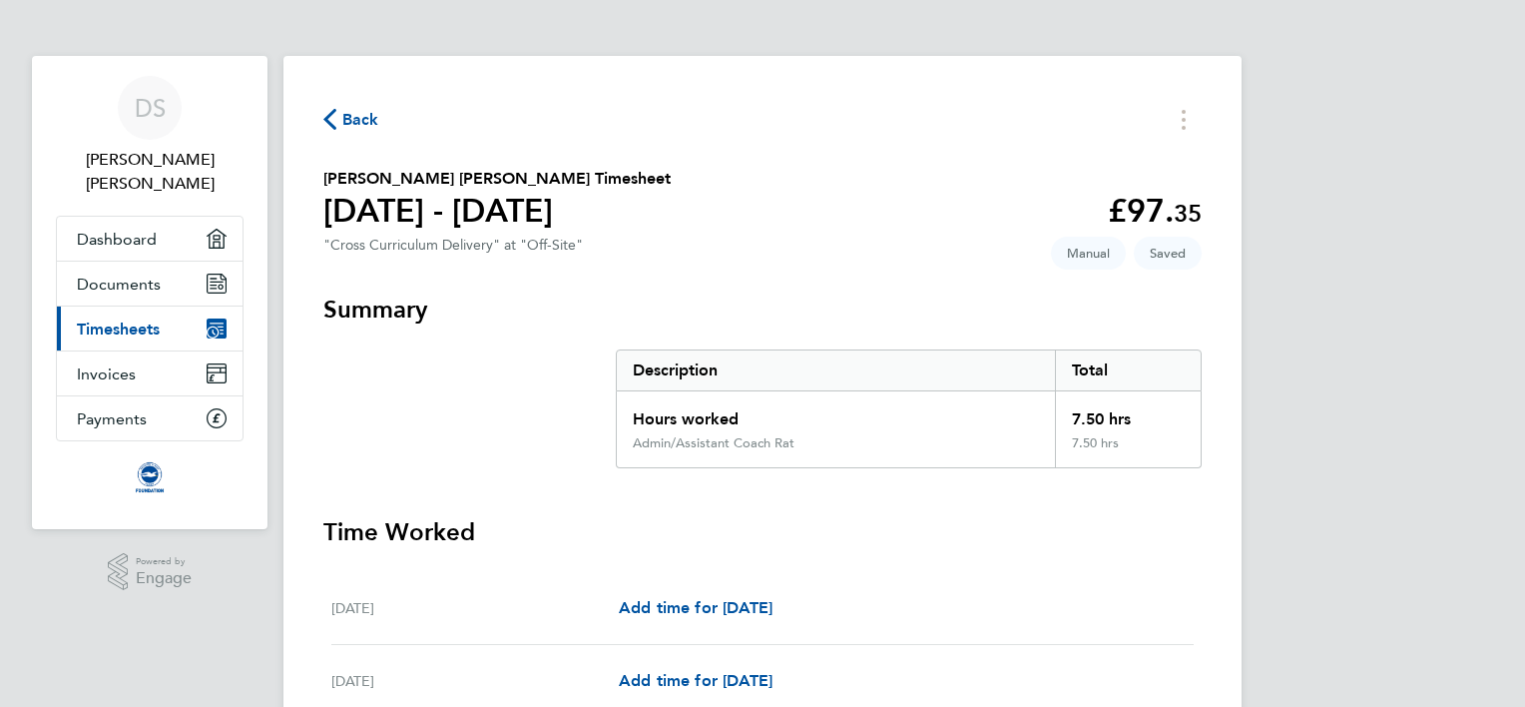
click at [359, 120] on span "Back" at bounding box center [360, 120] width 37 height 24
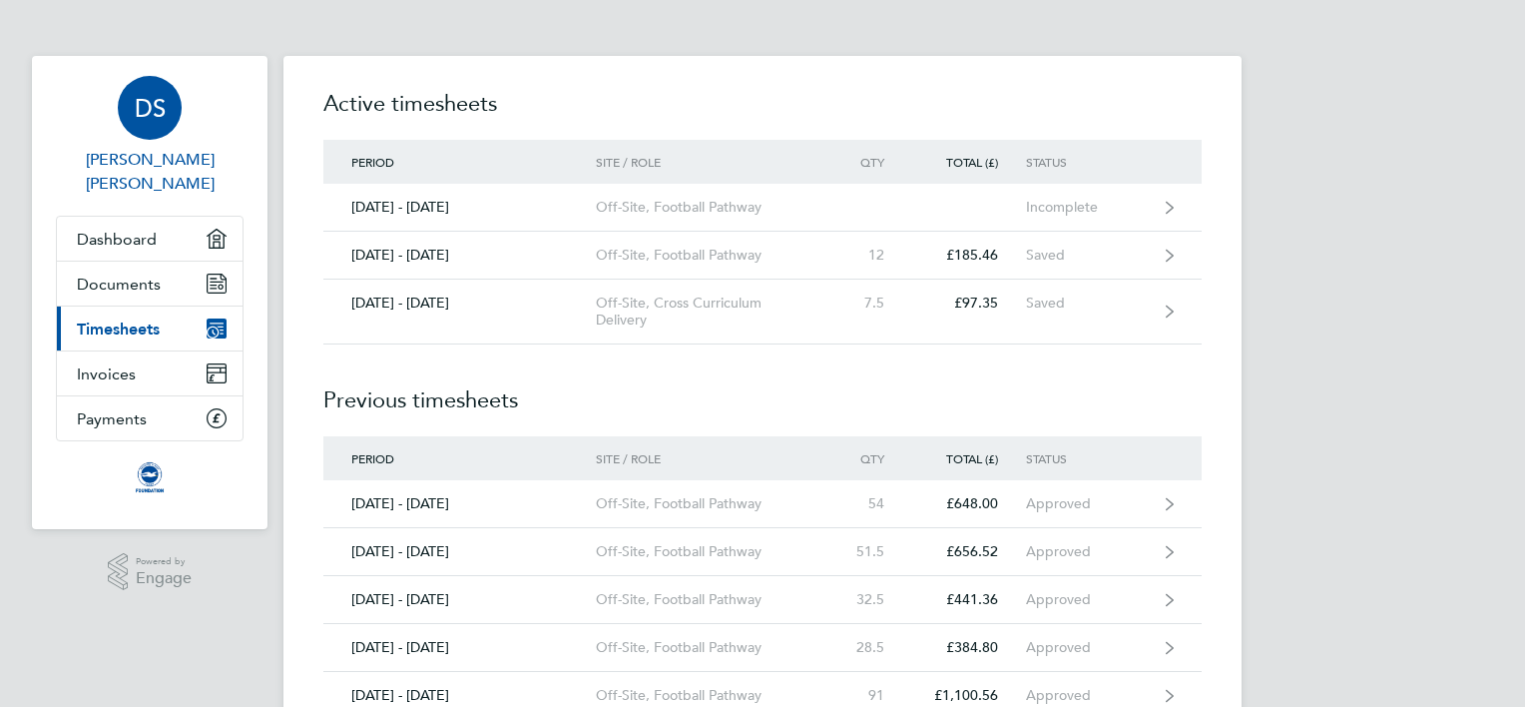
click at [156, 153] on span "Duncan James Spalding" at bounding box center [150, 172] width 188 height 48
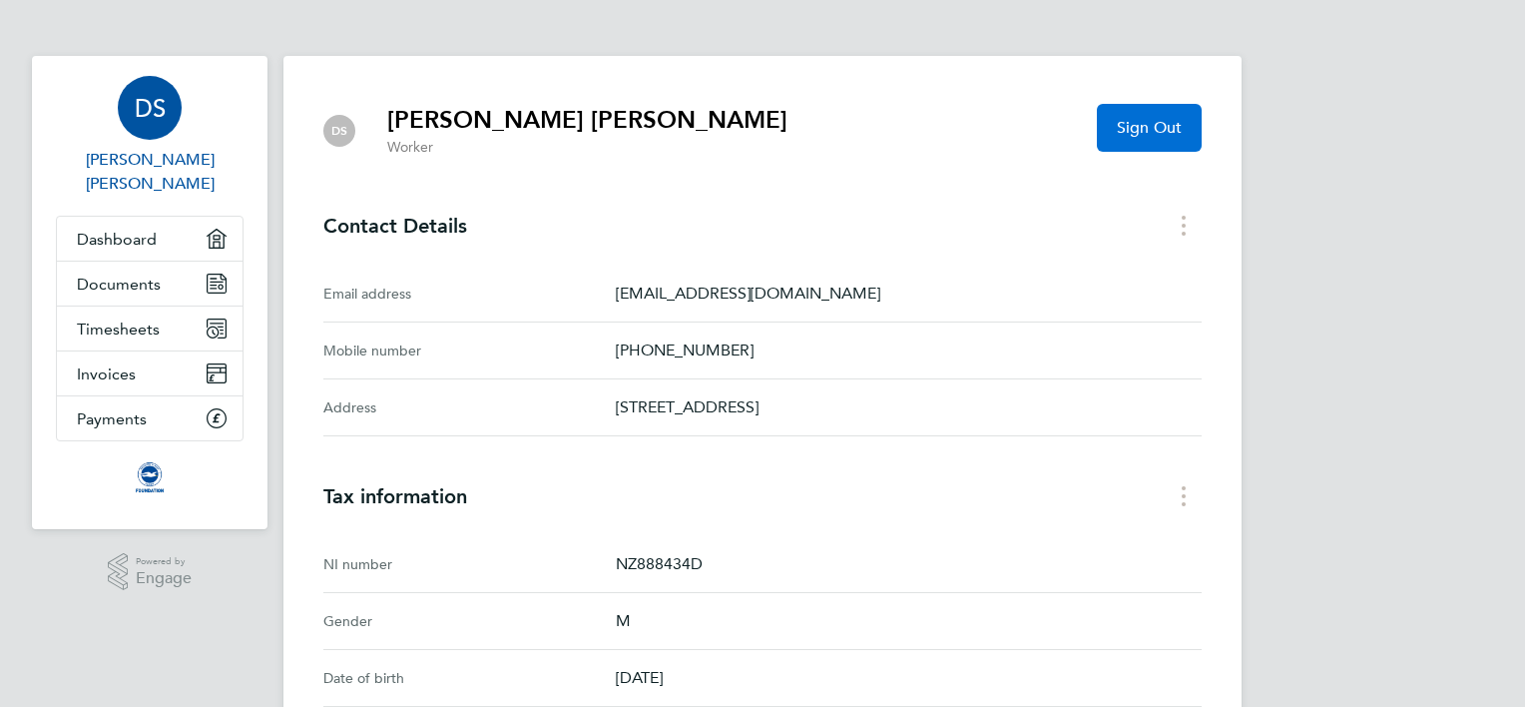
click at [1139, 126] on span "Sign Out" at bounding box center [1149, 128] width 65 height 20
